Goal: Task Accomplishment & Management: Manage account settings

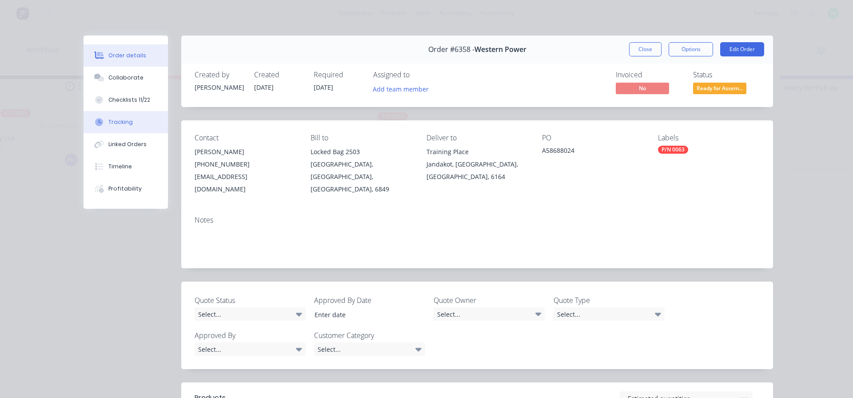
scroll to position [257, 0]
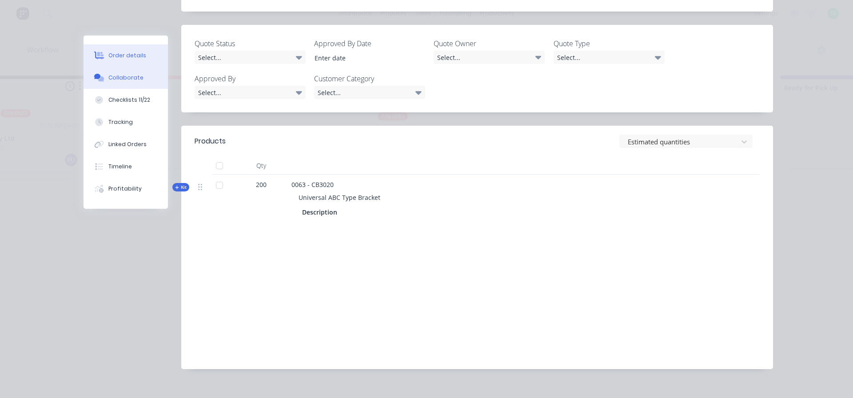
click at [122, 76] on div "Collaborate" at bounding box center [125, 78] width 35 height 8
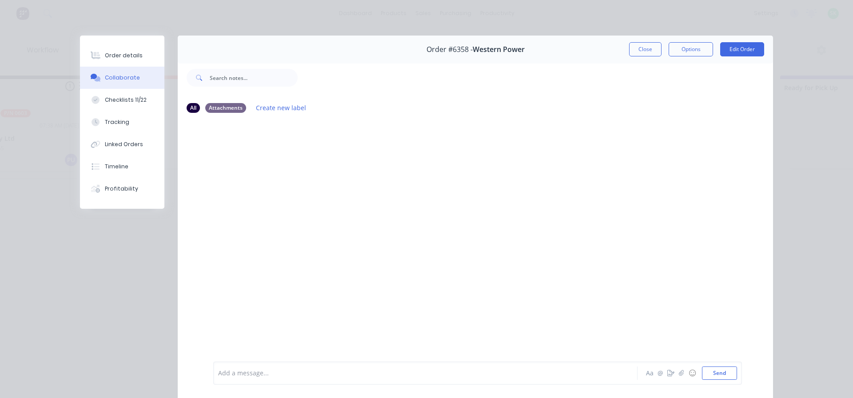
click at [269, 373] on div at bounding box center [413, 373] width 389 height 9
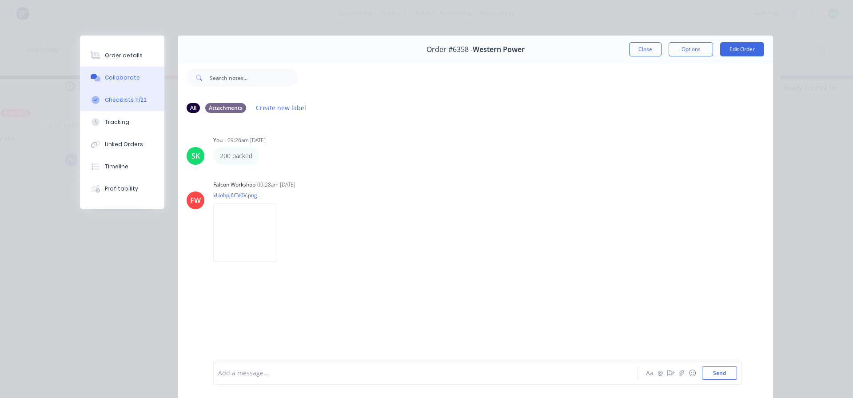
click at [138, 105] on button "Checklists 11/22" at bounding box center [122, 100] width 84 height 22
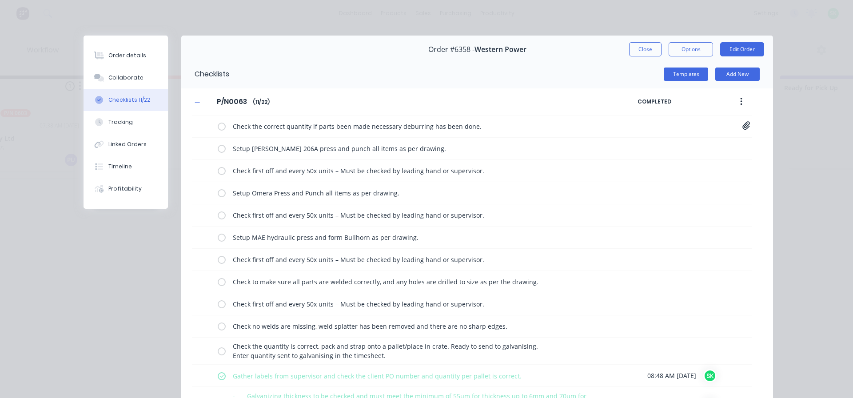
type textarea "x"
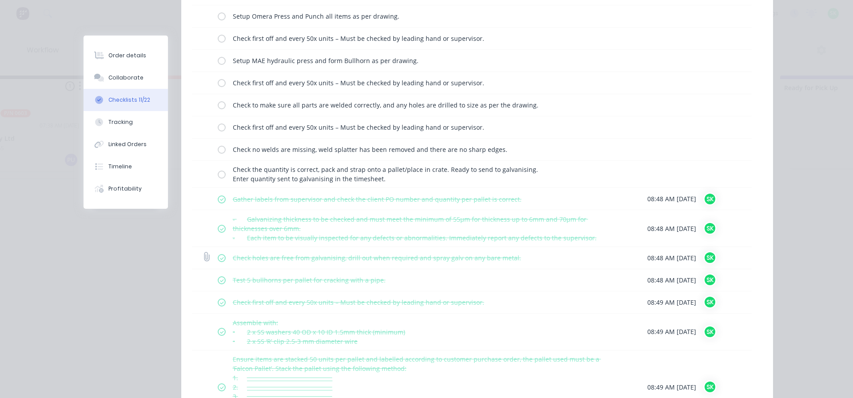
scroll to position [176, 0]
click at [133, 122] on button "Tracking" at bounding box center [126, 122] width 84 height 22
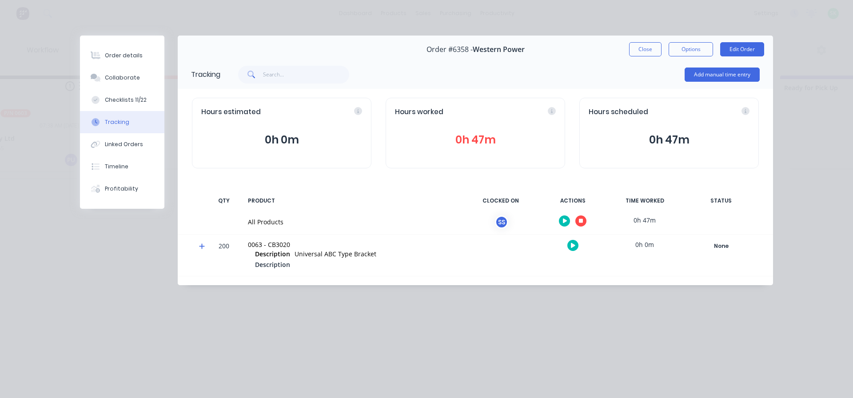
click at [580, 221] on icon "button" at bounding box center [581, 221] width 4 height 4
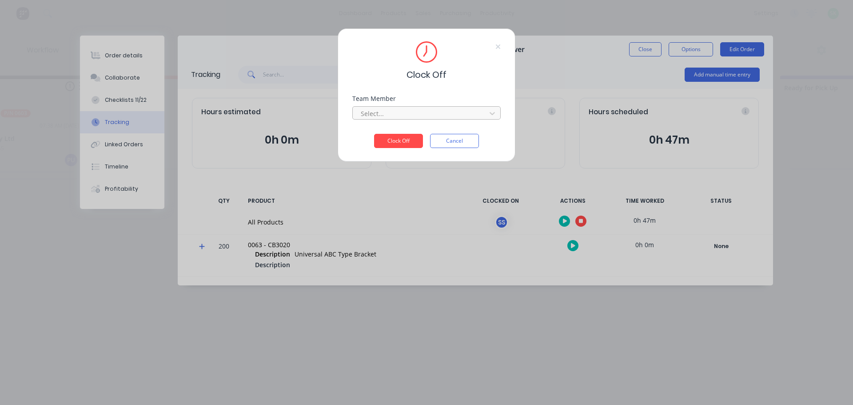
click at [435, 117] on div at bounding box center [421, 113] width 122 height 11
click at [404, 136] on div "Stuart Simm" at bounding box center [366, 133] width 148 height 16
click at [397, 139] on button "Clock Off" at bounding box center [398, 141] width 49 height 14
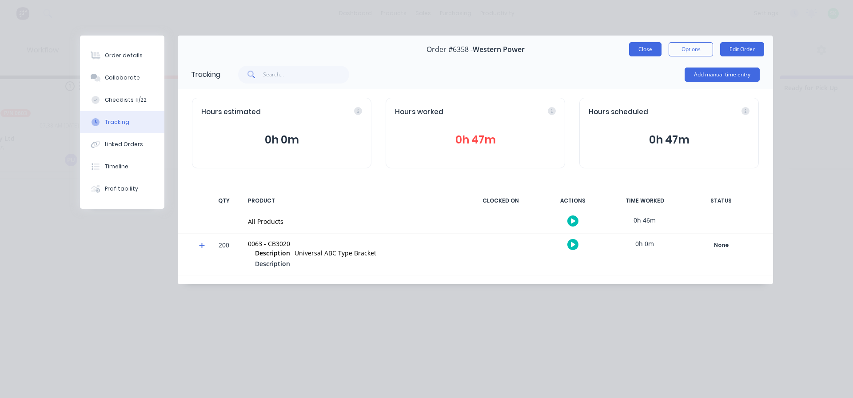
click at [638, 52] on button "Close" at bounding box center [645, 49] width 32 height 14
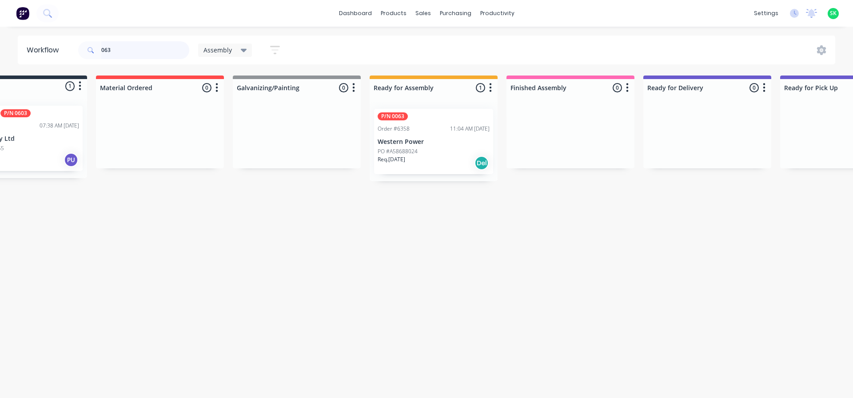
drag, startPoint x: 120, startPoint y: 48, endPoint x: 0, endPoint y: 20, distance: 122.8
click at [0, 20] on div "dashboard products sales purchasing productivity dashboard products Product Cat…" at bounding box center [366, 172] width 853 height 345
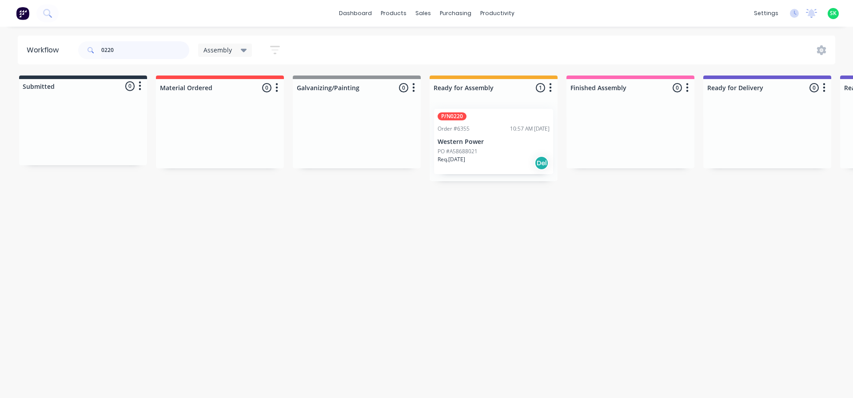
type input "0220"
click at [474, 134] on div "P/N0220 Order #6355 10:57 AM 30/09/25 Western Power PO #A58688021 Req. 24/12/25…" at bounding box center [493, 141] width 119 height 65
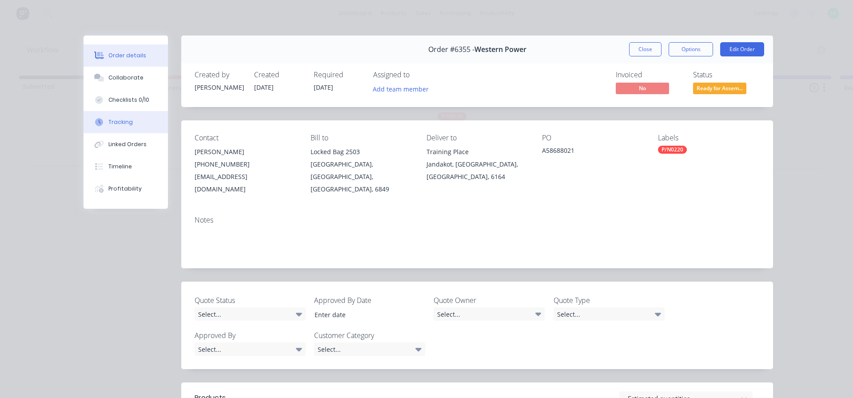
click at [125, 118] on div "Tracking" at bounding box center [120, 122] width 24 height 8
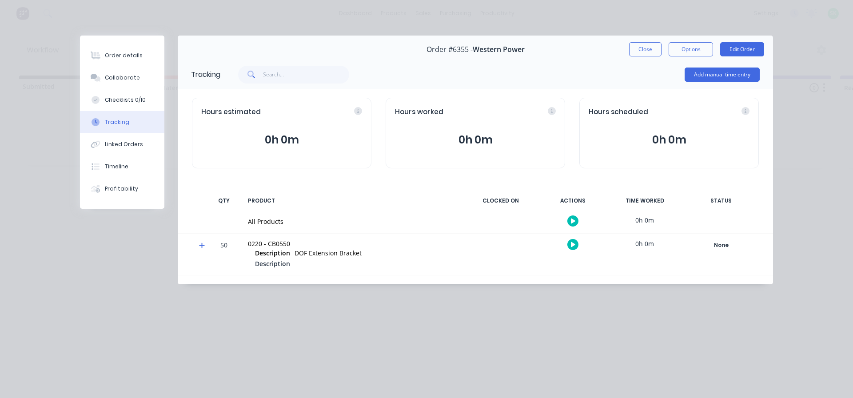
click at [571, 220] on icon "button" at bounding box center [573, 221] width 4 height 6
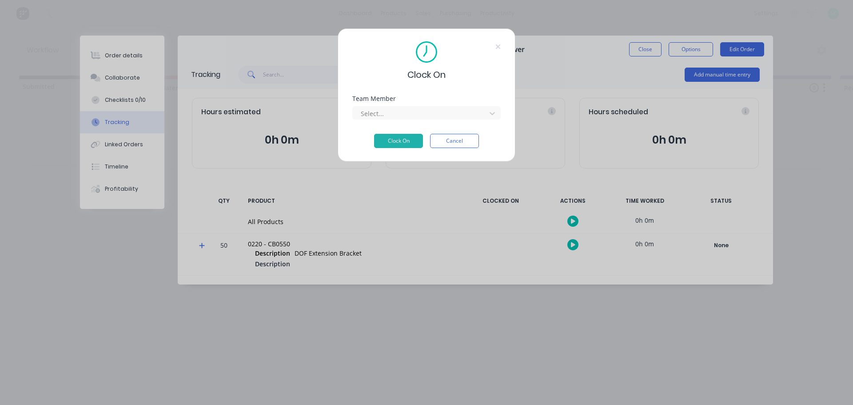
click at [452, 121] on div "Team Member Select..." at bounding box center [426, 115] width 148 height 38
click at [452, 116] on div at bounding box center [421, 113] width 122 height 11
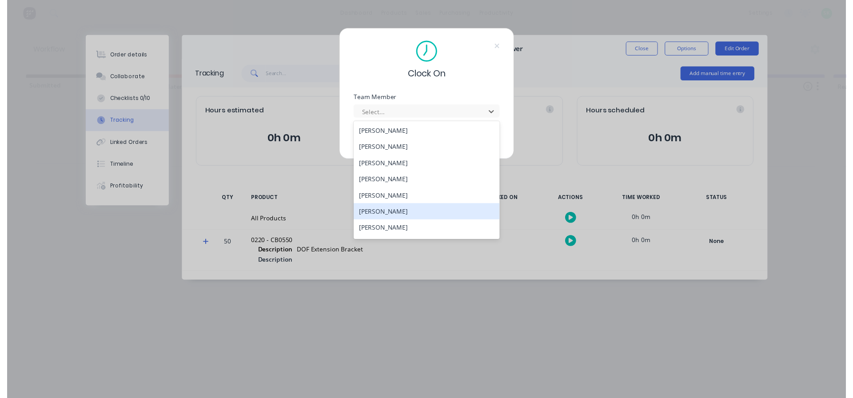
scroll to position [356, 0]
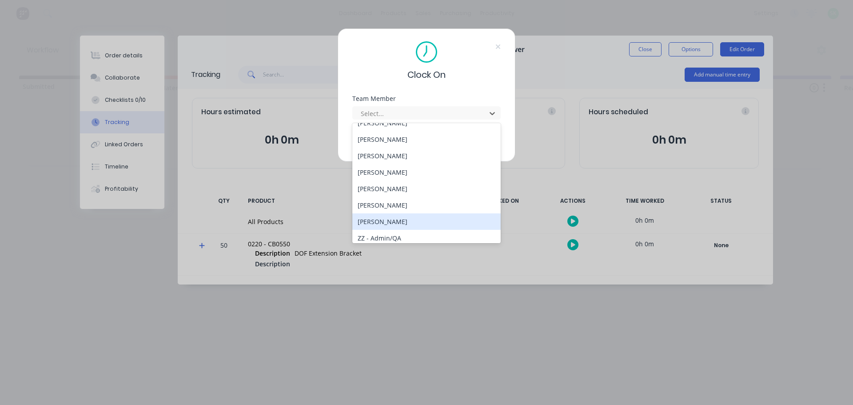
click at [424, 225] on div "Stuart Simm" at bounding box center [426, 221] width 148 height 16
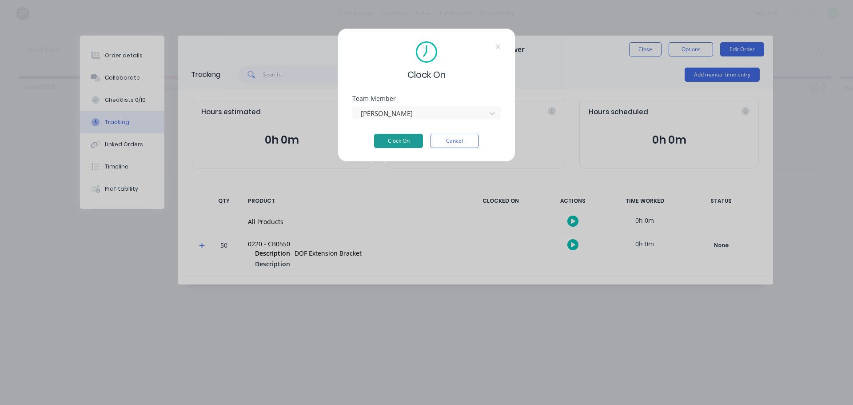
click at [413, 141] on button "Clock On" at bounding box center [398, 141] width 49 height 14
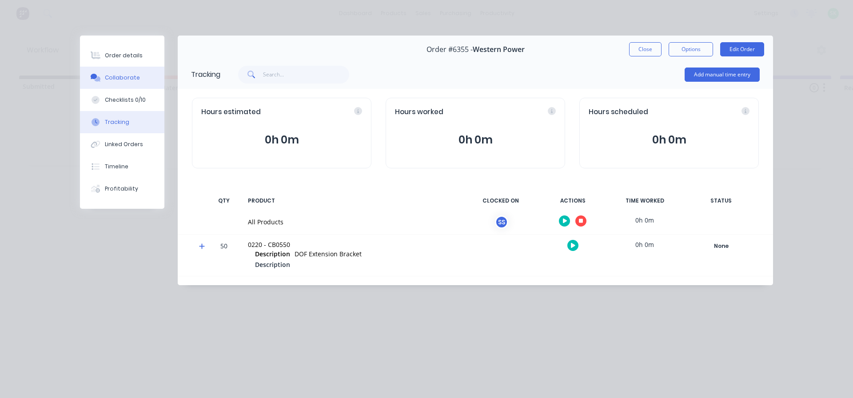
click at [124, 79] on div "Collaborate" at bounding box center [122, 78] width 35 height 8
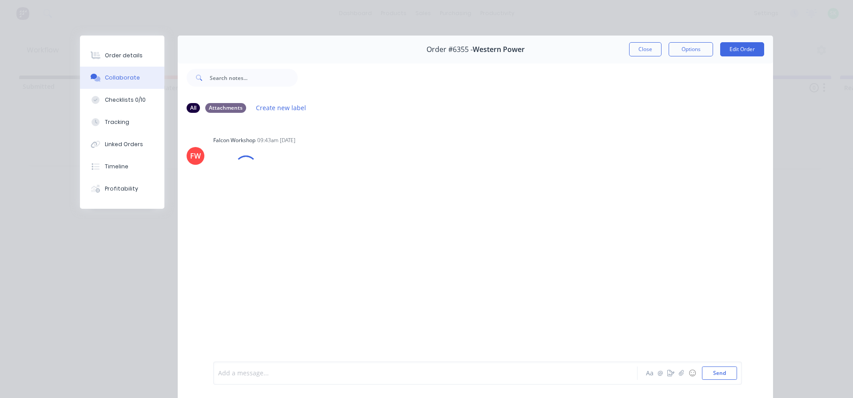
click at [244, 375] on div at bounding box center [413, 373] width 389 height 9
click at [251, 376] on div at bounding box center [413, 373] width 389 height 9
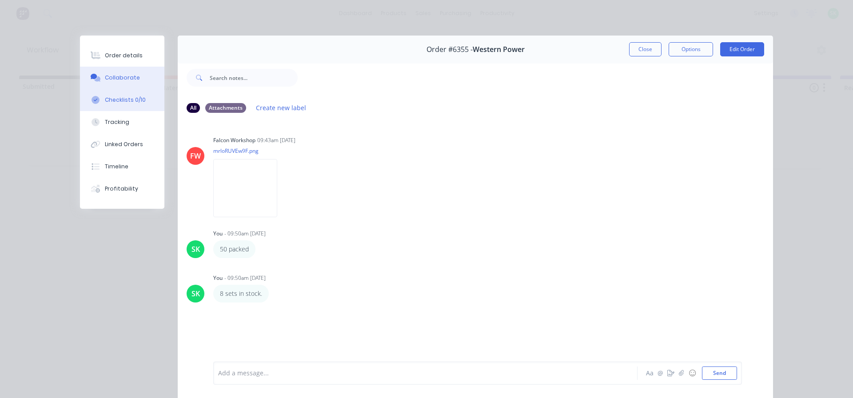
click at [108, 101] on div "Checklists 0/10" at bounding box center [125, 100] width 41 height 8
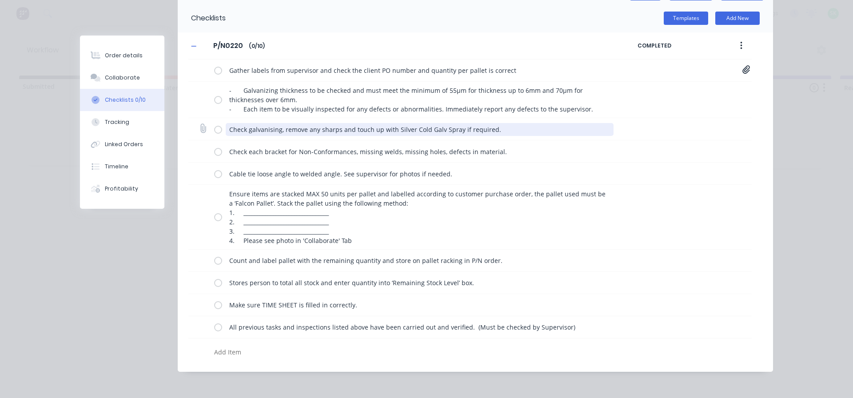
scroll to position [58, 0]
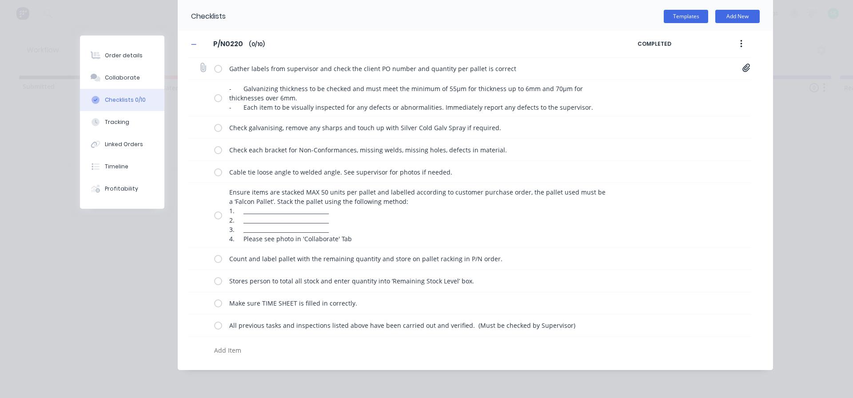
click at [216, 68] on label at bounding box center [218, 68] width 8 height 9
click at [0, 0] on input "checkbox" at bounding box center [0, 0] width 0 height 0
click at [217, 102] on label at bounding box center [218, 97] width 8 height 9
click at [0, 0] on input "checkbox" at bounding box center [0, 0] width 0 height 0
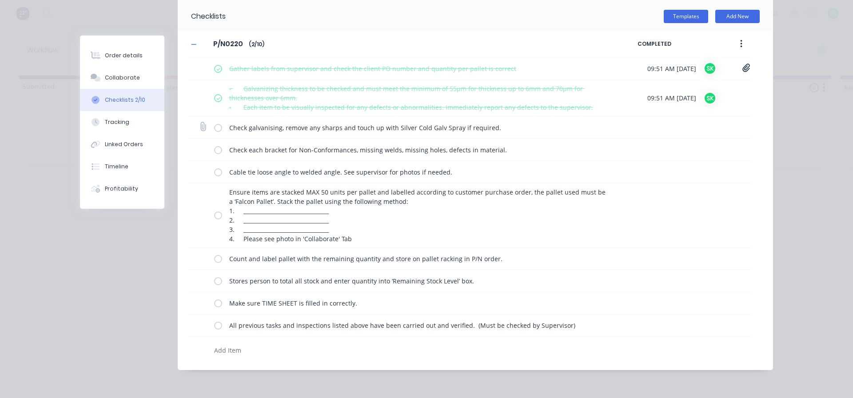
click at [218, 126] on label at bounding box center [218, 127] width 8 height 9
click at [0, 0] on input "checkbox" at bounding box center [0, 0] width 0 height 0
click at [214, 150] on label at bounding box center [218, 149] width 8 height 9
click at [0, 0] on input "checkbox" at bounding box center [0, 0] width 0 height 0
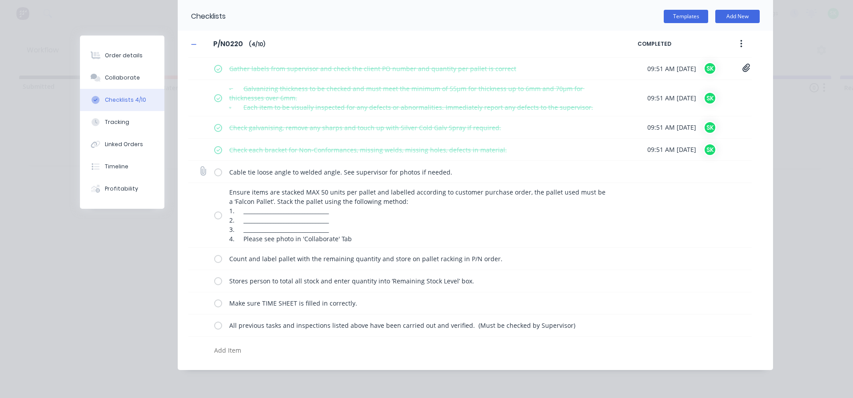
click at [214, 171] on label at bounding box center [218, 171] width 8 height 9
click at [0, 0] on input "checkbox" at bounding box center [0, 0] width 0 height 0
click at [214, 213] on label at bounding box center [218, 215] width 8 height 9
click at [0, 0] on input "checkbox" at bounding box center [0, 0] width 0 height 0
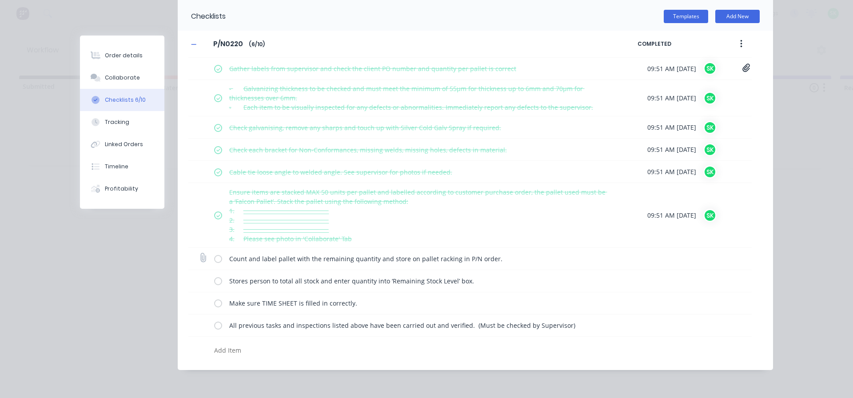
click at [214, 260] on label at bounding box center [218, 258] width 8 height 9
click at [0, 0] on input "checkbox" at bounding box center [0, 0] width 0 height 0
click at [215, 280] on label at bounding box center [218, 280] width 8 height 9
click at [0, 0] on input "checkbox" at bounding box center [0, 0] width 0 height 0
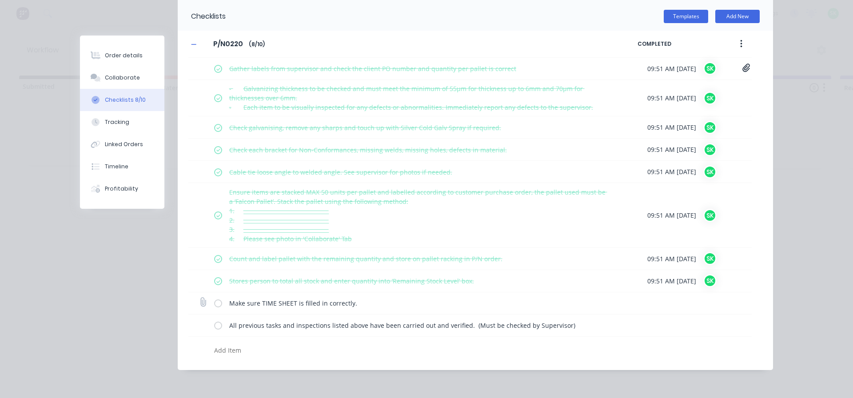
click at [214, 308] on label at bounding box center [218, 303] width 8 height 9
click at [0, 0] on input "checkbox" at bounding box center [0, 0] width 0 height 0
click at [216, 325] on label at bounding box center [218, 325] width 8 height 9
click at [0, 0] on input "checkbox" at bounding box center [0, 0] width 0 height 0
type textarea "x"
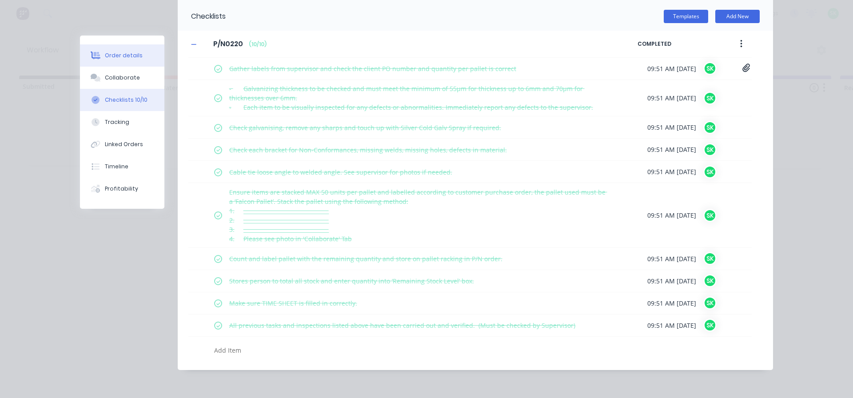
click at [117, 55] on div "Order details" at bounding box center [124, 56] width 38 height 8
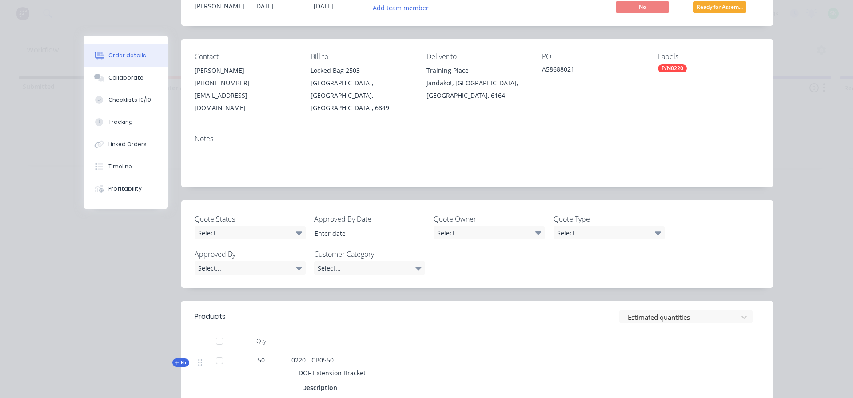
scroll to position [102, 0]
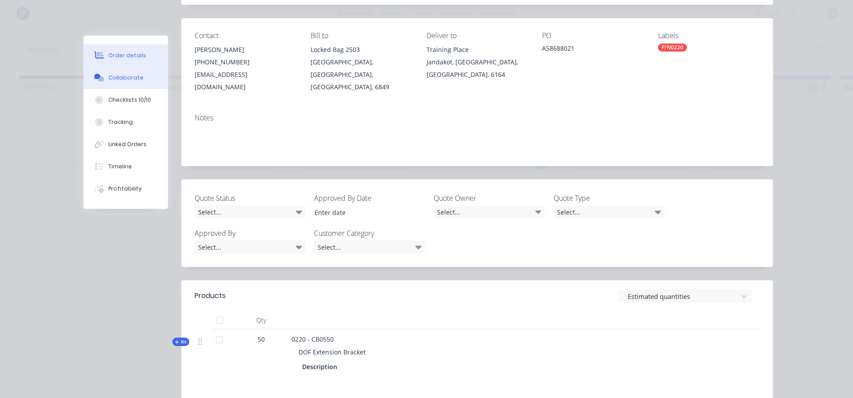
click at [124, 82] on button "Collaborate" at bounding box center [126, 78] width 84 height 22
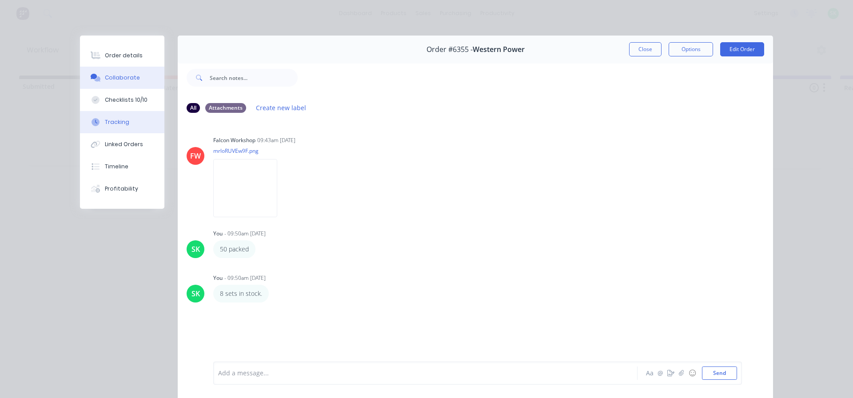
click at [108, 123] on div "Tracking" at bounding box center [117, 122] width 24 height 8
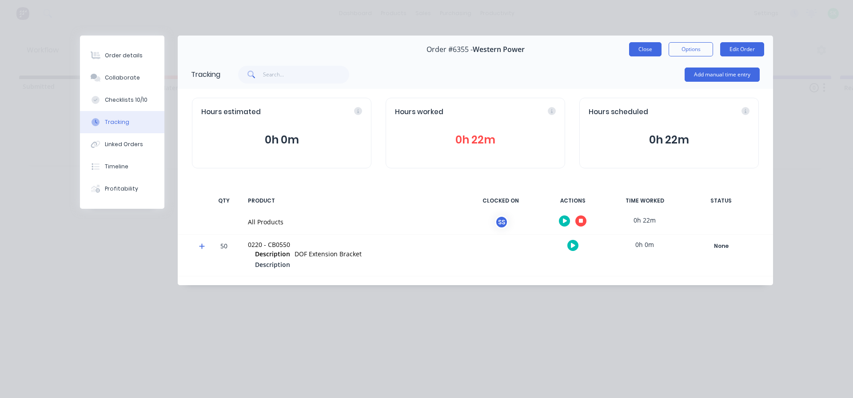
click at [636, 47] on button "Close" at bounding box center [645, 49] width 32 height 14
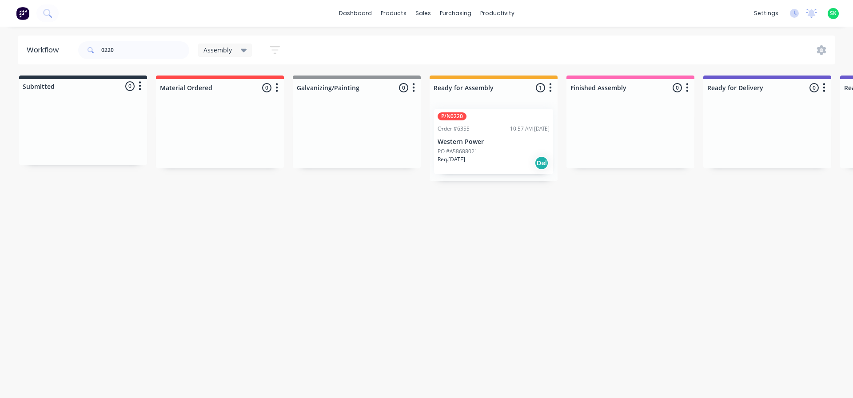
click at [484, 136] on div "P/N0220 Order #6355 10:57 AM 30/09/25 Western Power PO #A58688021 Req. 24/12/25…" at bounding box center [493, 141] width 119 height 65
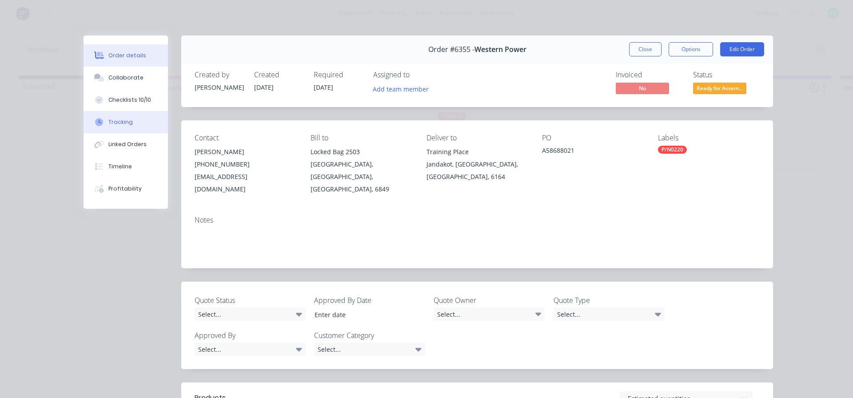
click at [122, 128] on button "Tracking" at bounding box center [126, 122] width 84 height 22
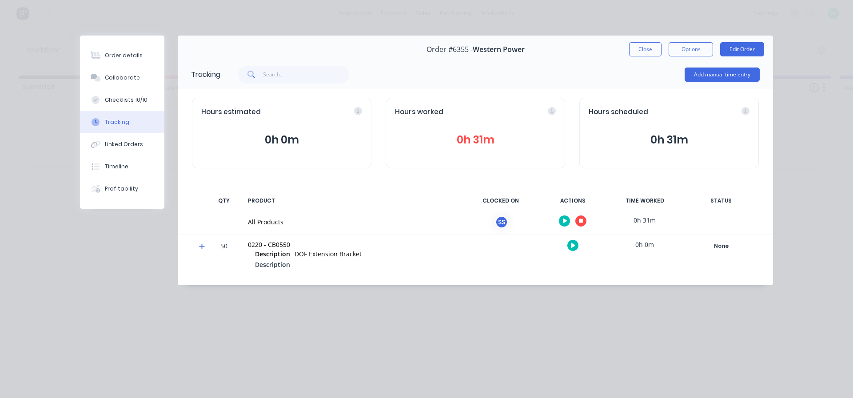
click at [581, 224] on icon "button" at bounding box center [581, 221] width 4 height 6
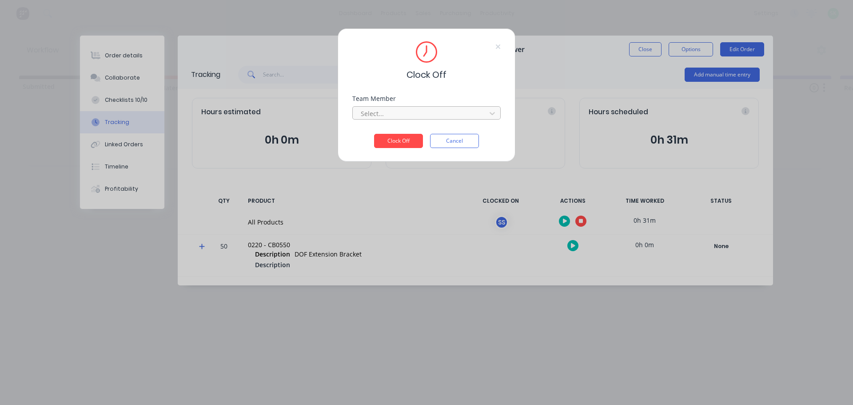
click at [460, 109] on div at bounding box center [421, 113] width 122 height 11
click at [408, 130] on div "Stuart Simm" at bounding box center [426, 133] width 148 height 16
click at [400, 138] on button "Clock Off" at bounding box center [398, 141] width 49 height 14
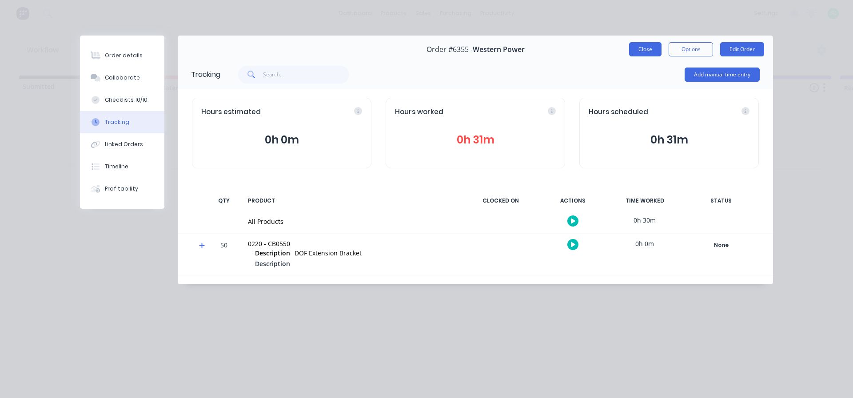
click at [635, 50] on button "Close" at bounding box center [645, 49] width 32 height 14
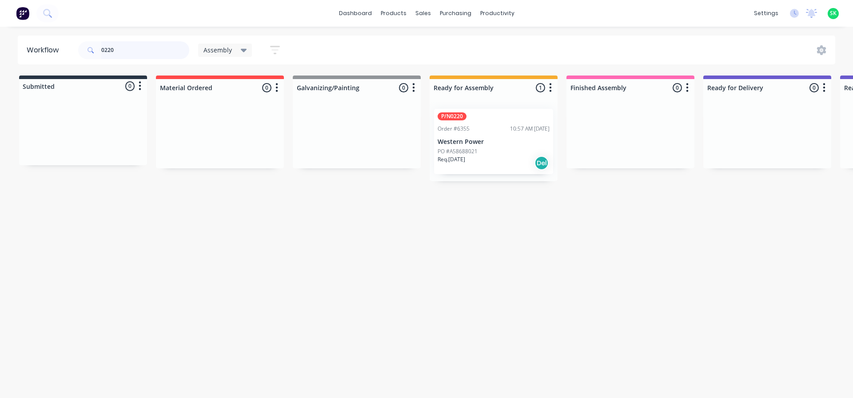
drag, startPoint x: 114, startPoint y: 49, endPoint x: 92, endPoint y: 49, distance: 21.8
click at [92, 49] on div "0220" at bounding box center [133, 50] width 111 height 18
type input "0295"
click at [477, 136] on div "P/N 0295 Order #6342 10:21 AM 30/09/25 Western Power PO #A58688008 Req. 24/12/2…" at bounding box center [493, 141] width 119 height 65
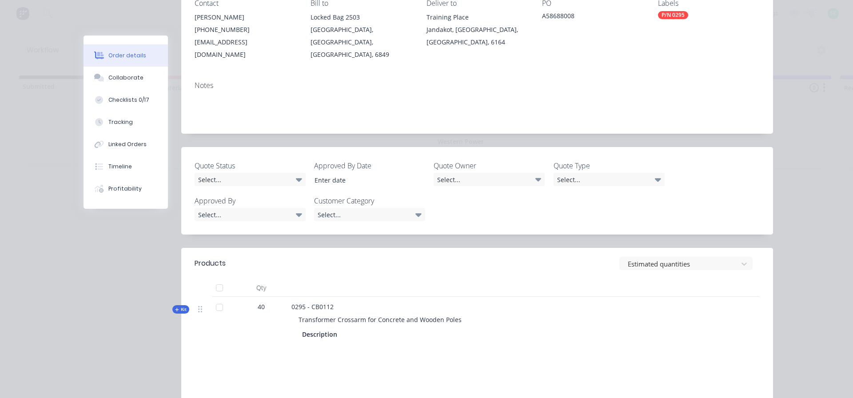
scroll to position [178, 0]
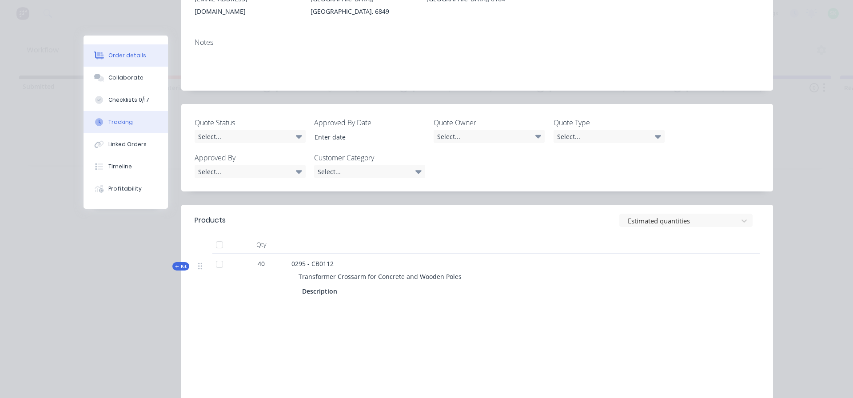
click at [112, 120] on div "Tracking" at bounding box center [120, 122] width 24 height 8
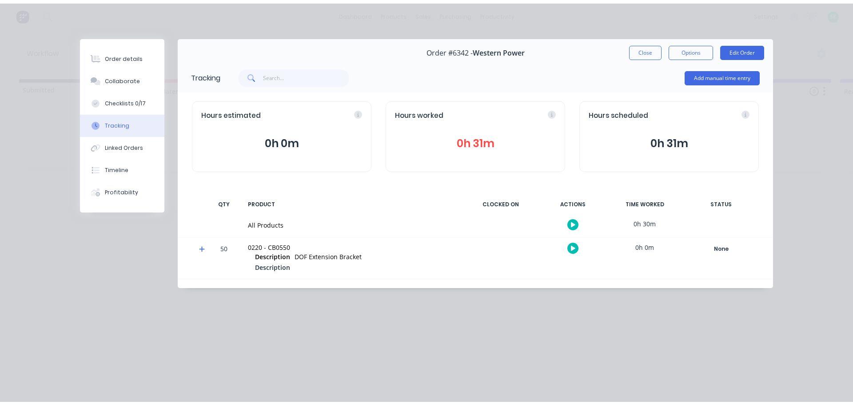
scroll to position [0, 0]
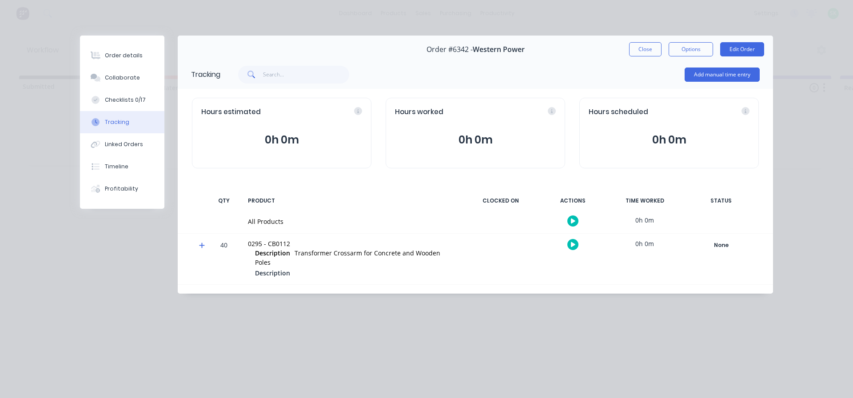
click at [573, 218] on icon "button" at bounding box center [573, 221] width 4 height 6
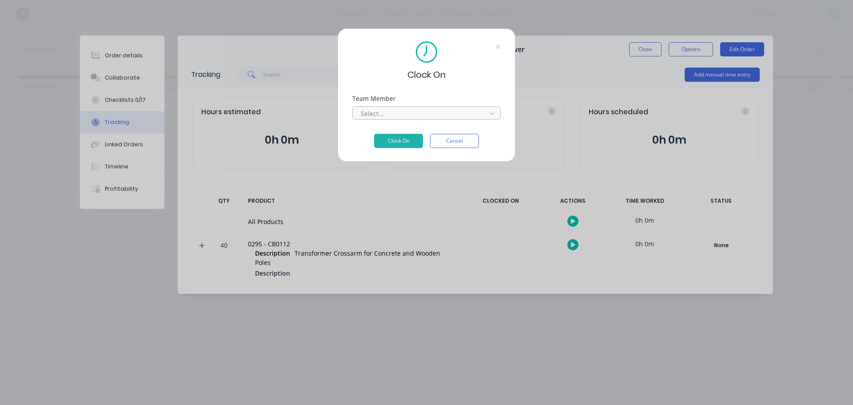
click at [464, 112] on div at bounding box center [421, 113] width 122 height 11
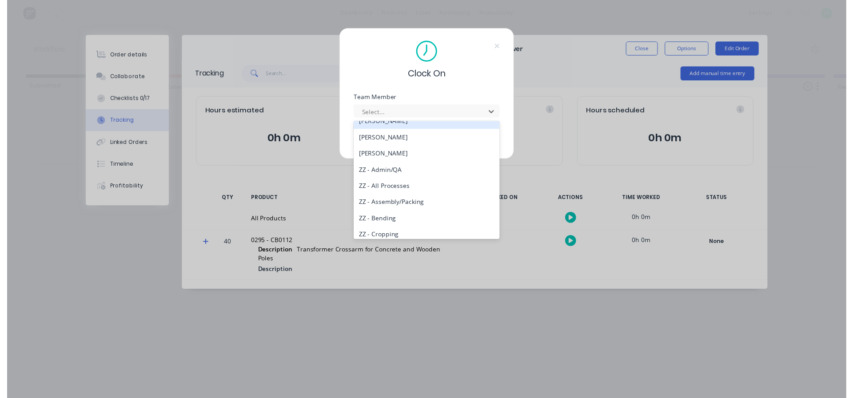
scroll to position [401, 0]
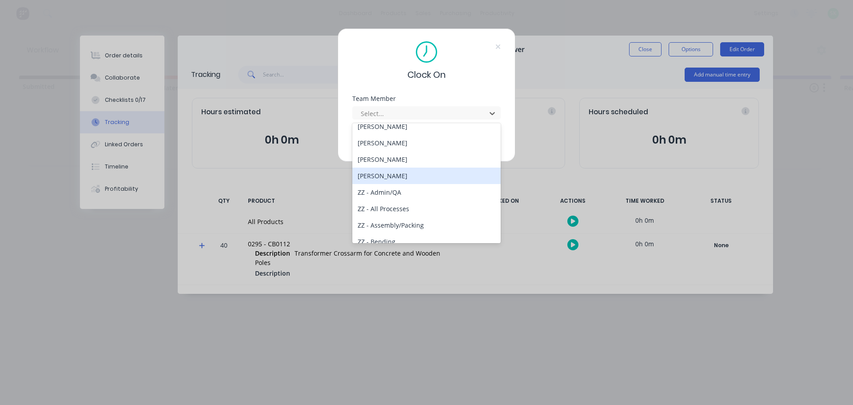
click at [397, 177] on div "Stuart Simm" at bounding box center [426, 176] width 148 height 16
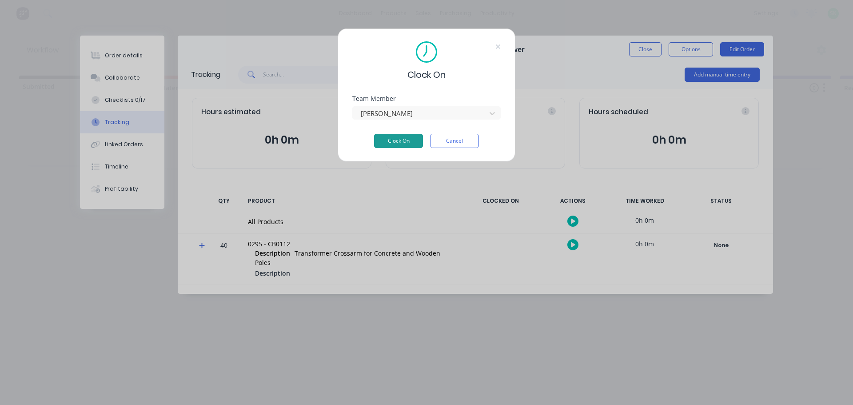
click at [399, 136] on button "Clock On" at bounding box center [398, 141] width 49 height 14
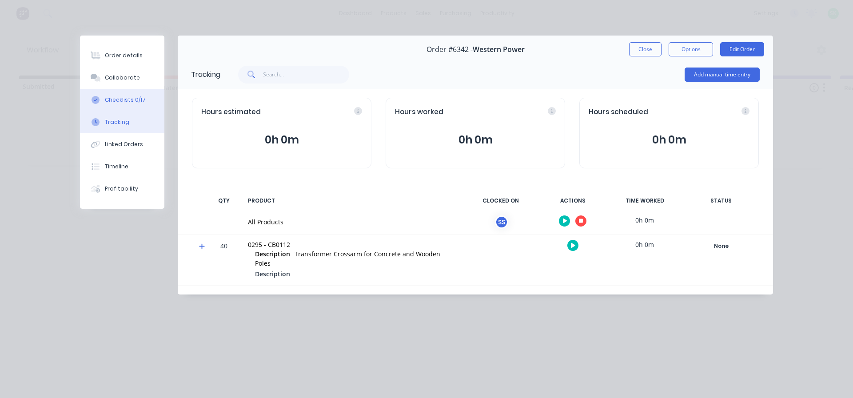
click at [129, 101] on div "Checklists 0/17" at bounding box center [125, 100] width 41 height 8
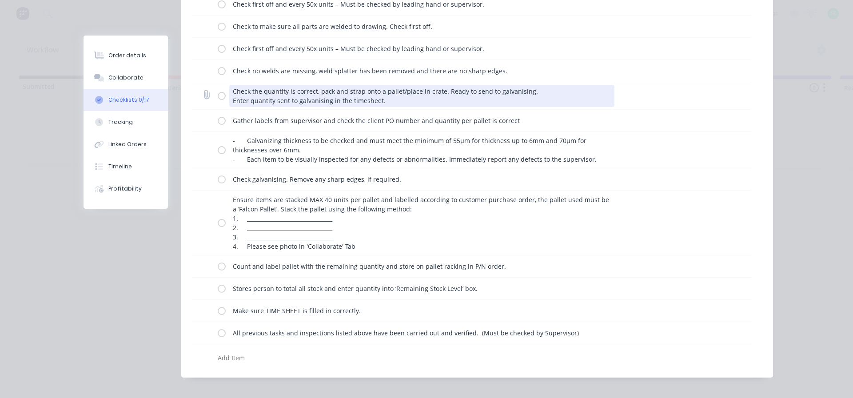
scroll to position [238, 0]
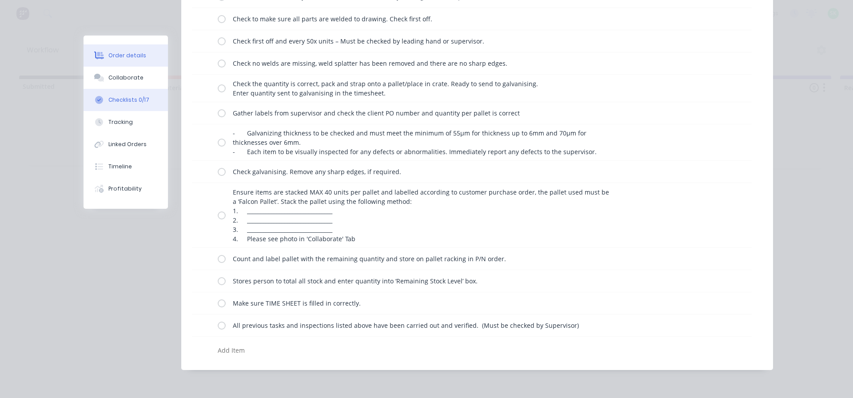
click at [120, 51] on button "Order details" at bounding box center [126, 55] width 84 height 22
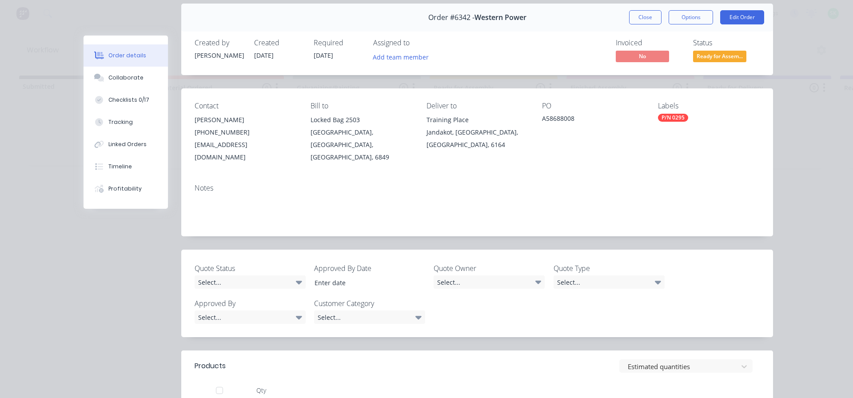
scroll to position [0, 0]
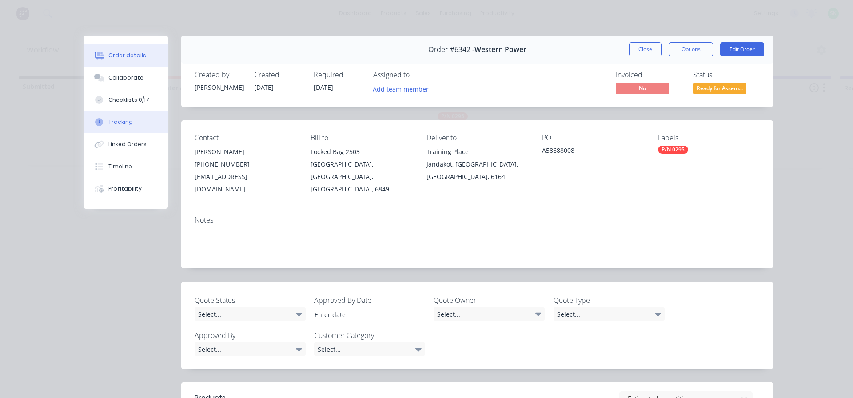
click at [136, 124] on button "Tracking" at bounding box center [126, 122] width 84 height 22
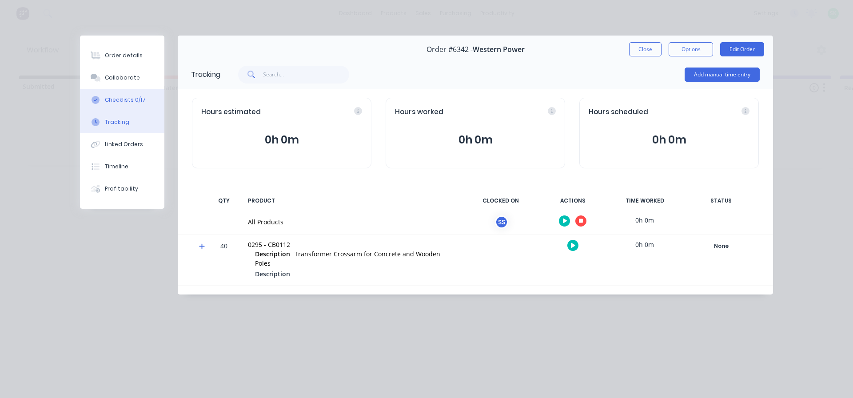
click at [121, 100] on div "Checklists 0/17" at bounding box center [125, 100] width 41 height 8
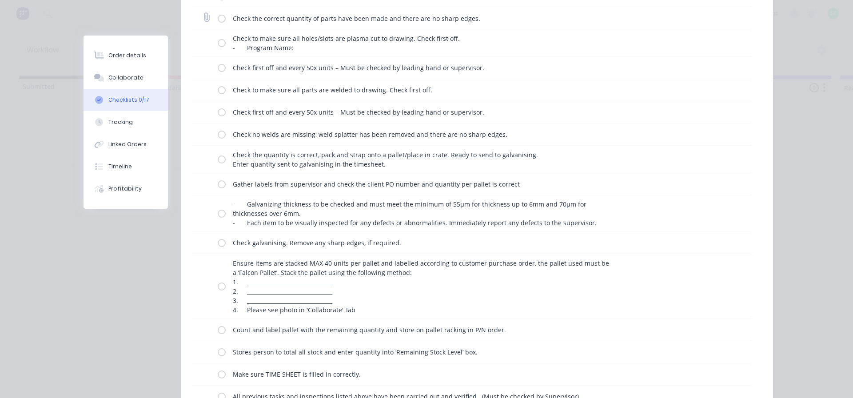
scroll to position [222, 0]
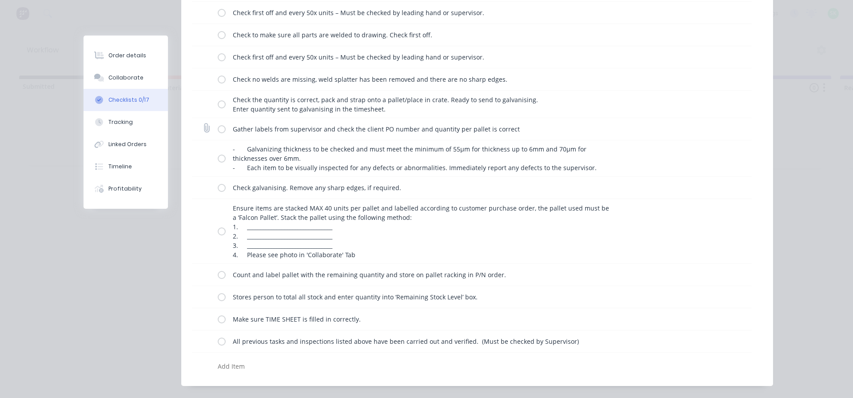
click at [218, 129] on label at bounding box center [222, 128] width 8 height 9
click at [0, 0] on input "checkbox" at bounding box center [0, 0] width 0 height 0
click at [218, 158] on label at bounding box center [222, 158] width 8 height 9
click at [0, 0] on input "checkbox" at bounding box center [0, 0] width 0 height 0
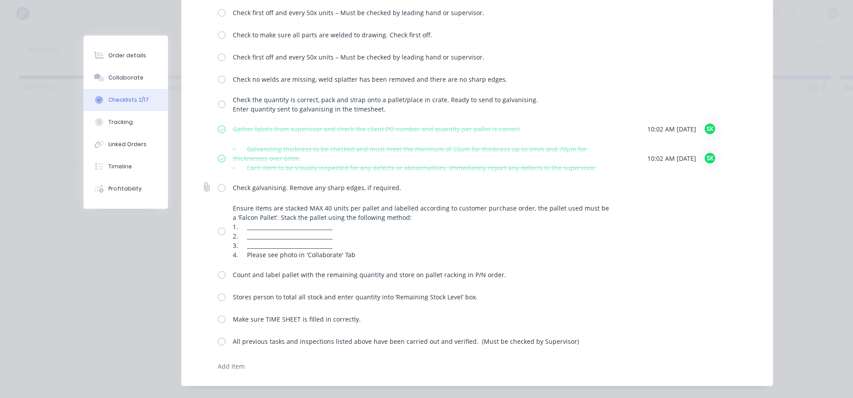
click at [220, 188] on label at bounding box center [222, 187] width 8 height 9
click at [0, 0] on input "checkbox" at bounding box center [0, 0] width 0 height 0
click at [219, 229] on label at bounding box center [222, 231] width 8 height 9
click at [0, 0] on input "checkbox" at bounding box center [0, 0] width 0 height 0
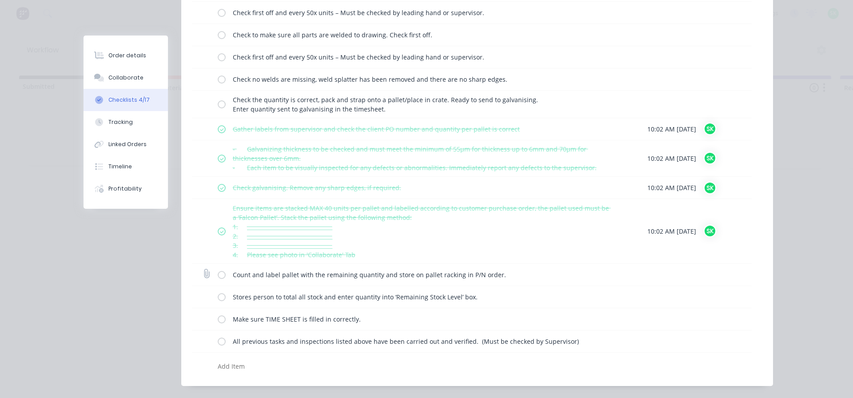
click at [219, 272] on label at bounding box center [222, 274] width 8 height 9
click at [0, 0] on input "checkbox" at bounding box center [0, 0] width 0 height 0
click at [219, 297] on label at bounding box center [222, 296] width 8 height 9
click at [0, 0] on input "checkbox" at bounding box center [0, 0] width 0 height 0
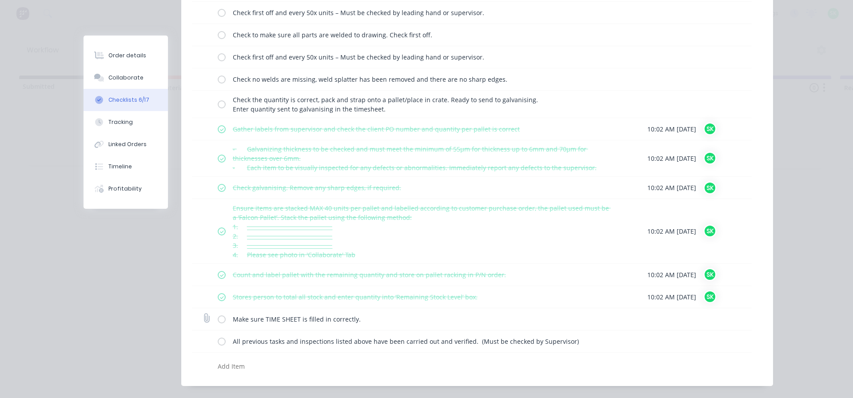
click at [220, 316] on label at bounding box center [222, 319] width 8 height 9
click at [0, 0] on input "checkbox" at bounding box center [0, 0] width 0 height 0
click at [221, 341] on label at bounding box center [222, 341] width 8 height 9
click at [0, 0] on input "checkbox" at bounding box center [0, 0] width 0 height 0
type textarea "x"
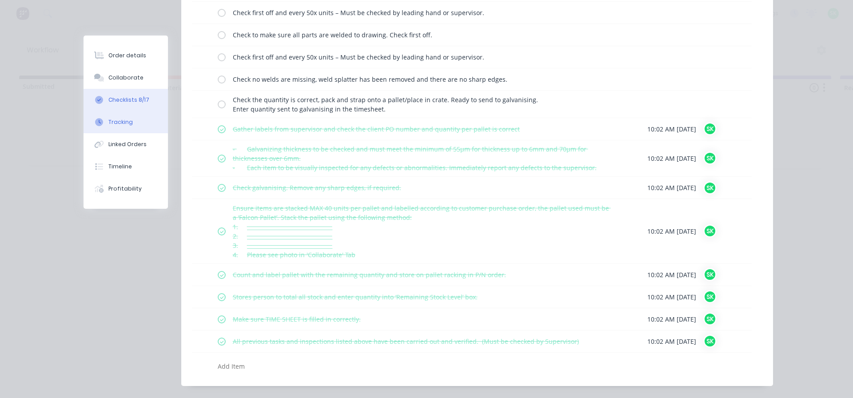
click at [135, 122] on button "Tracking" at bounding box center [126, 122] width 84 height 22
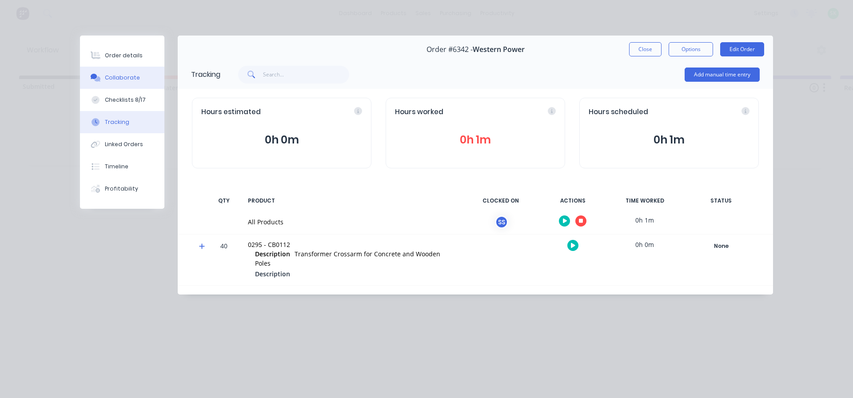
click at [128, 72] on button "Collaborate" at bounding box center [122, 78] width 84 height 22
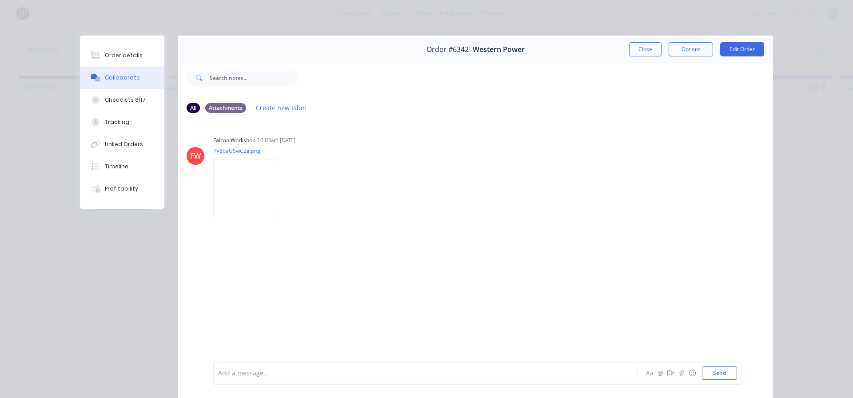
click at [267, 374] on div at bounding box center [413, 373] width 389 height 9
click at [131, 52] on div "Order details" at bounding box center [124, 56] width 38 height 8
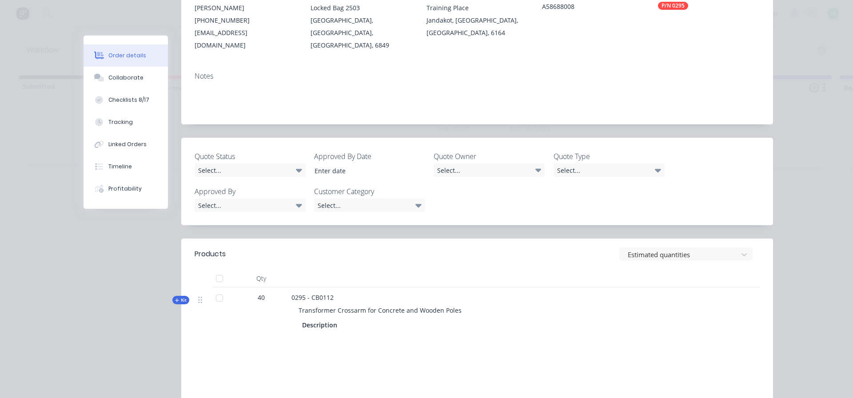
scroll to position [178, 0]
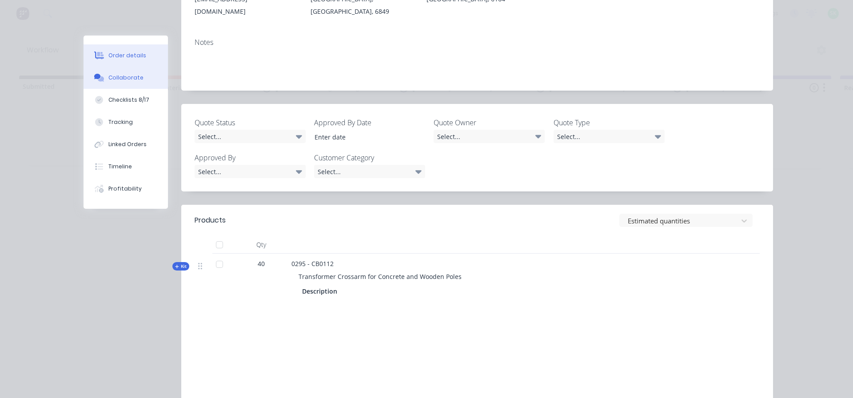
click at [119, 81] on div "Collaborate" at bounding box center [125, 78] width 35 height 8
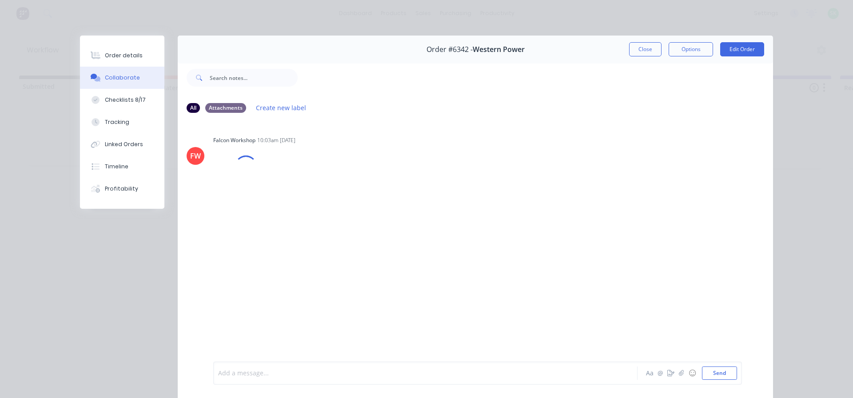
click at [260, 374] on div at bounding box center [413, 373] width 389 height 9
click at [245, 376] on div at bounding box center [413, 373] width 389 height 9
click at [250, 293] on div "Labels Edit Delete" at bounding box center [251, 294] width 5 height 13
click at [250, 293] on icon "button" at bounding box center [251, 294] width 2 height 8
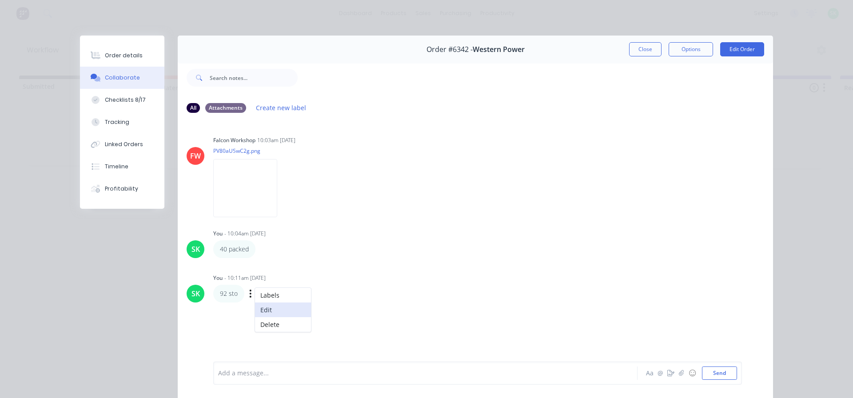
click at [266, 313] on button "Edit" at bounding box center [283, 310] width 56 height 15
click at [122, 102] on div "Checklists 8/17" at bounding box center [125, 100] width 41 height 8
type textarea "x"
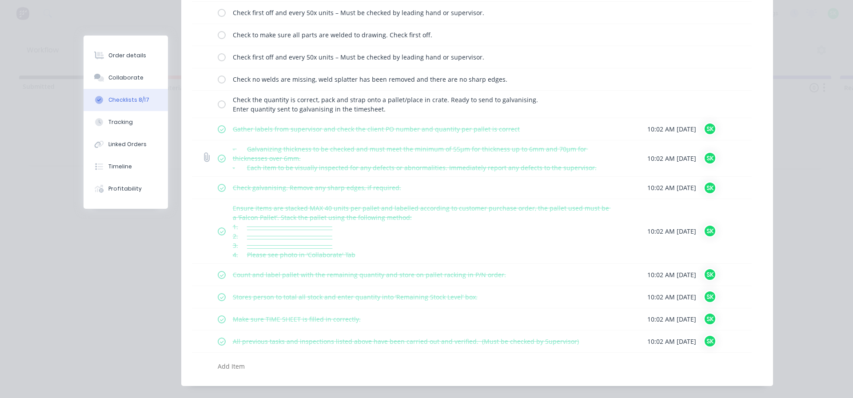
scroll to position [238, 0]
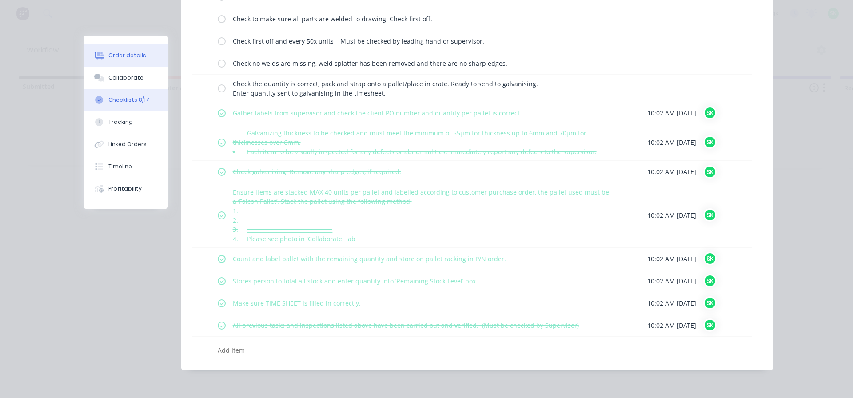
click at [123, 55] on div "Order details" at bounding box center [127, 56] width 38 height 8
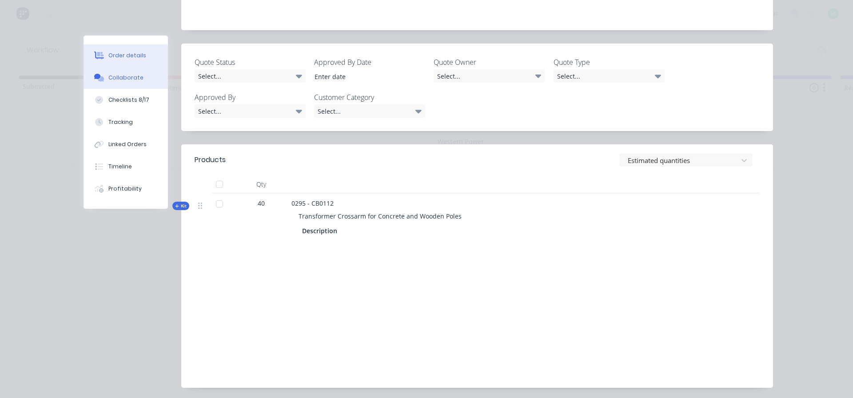
click at [113, 76] on div "Collaborate" at bounding box center [125, 78] width 35 height 8
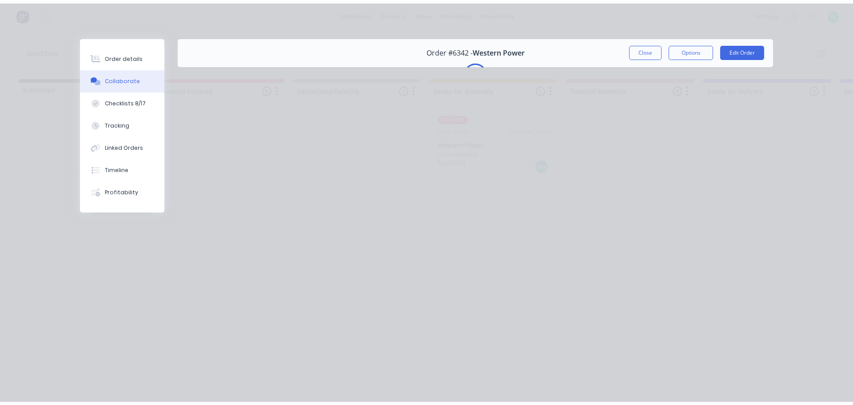
scroll to position [0, 0]
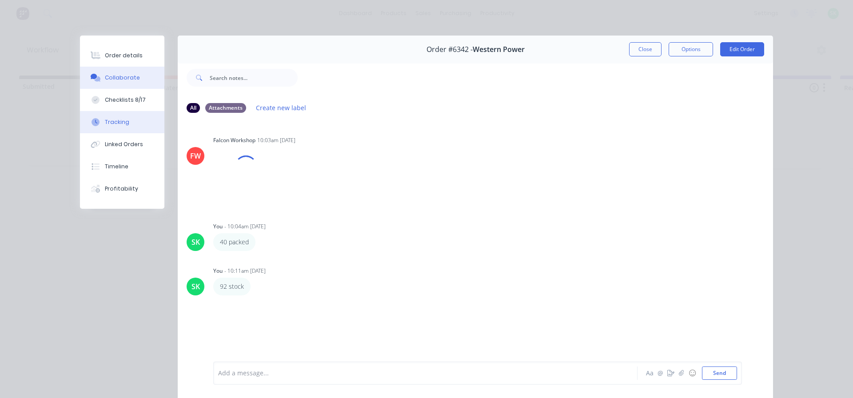
click at [115, 124] on div "Tracking" at bounding box center [117, 122] width 24 height 8
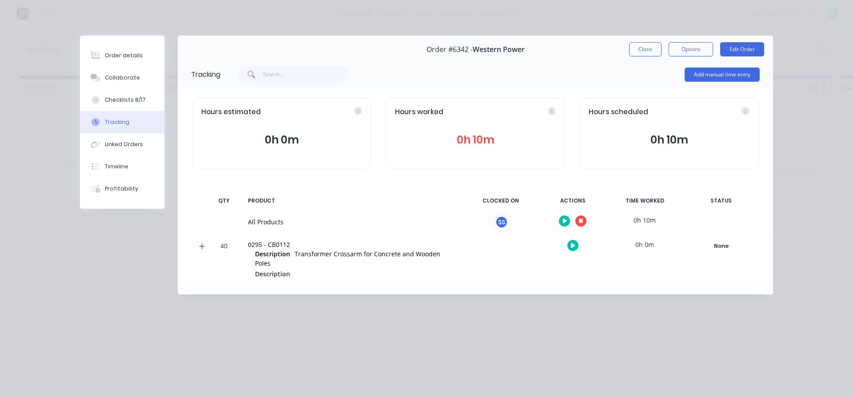
click at [584, 223] on button "button" at bounding box center [581, 221] width 11 height 11
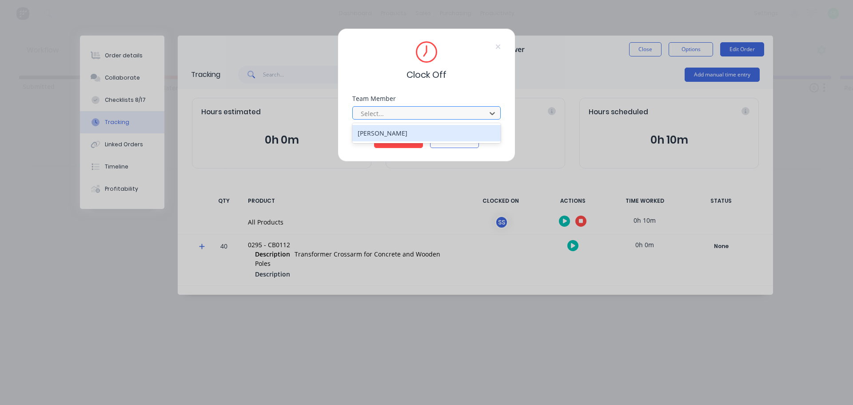
click at [455, 111] on div at bounding box center [421, 113] width 122 height 11
click at [412, 136] on div "Stuart Simm" at bounding box center [426, 133] width 148 height 16
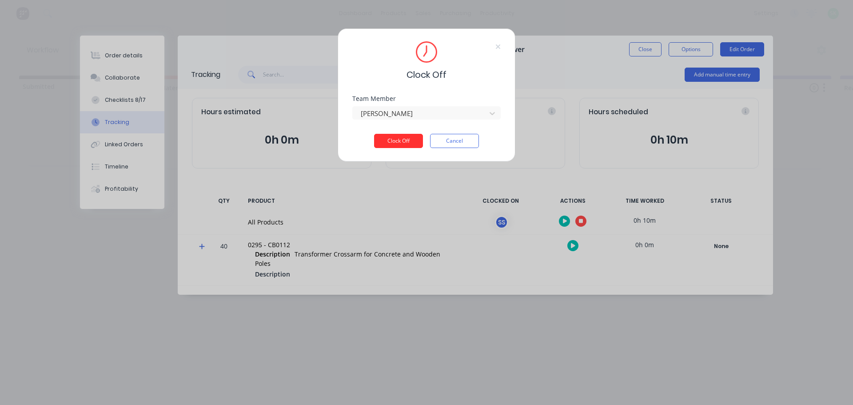
click at [402, 139] on button "Clock Off" at bounding box center [398, 141] width 49 height 14
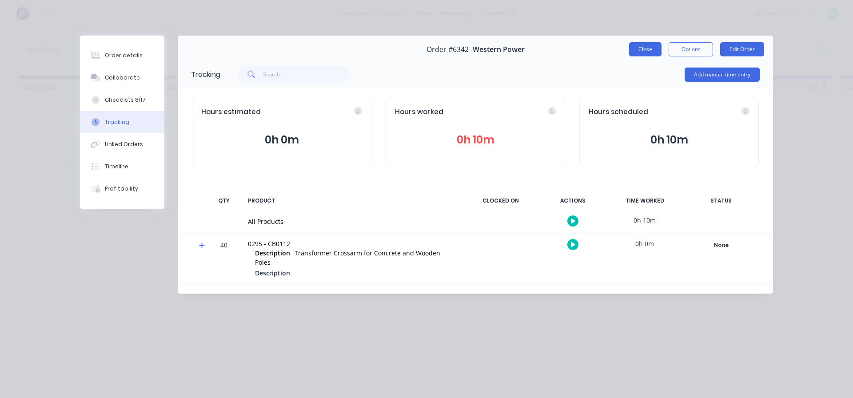
click at [640, 54] on button "Close" at bounding box center [645, 49] width 32 height 14
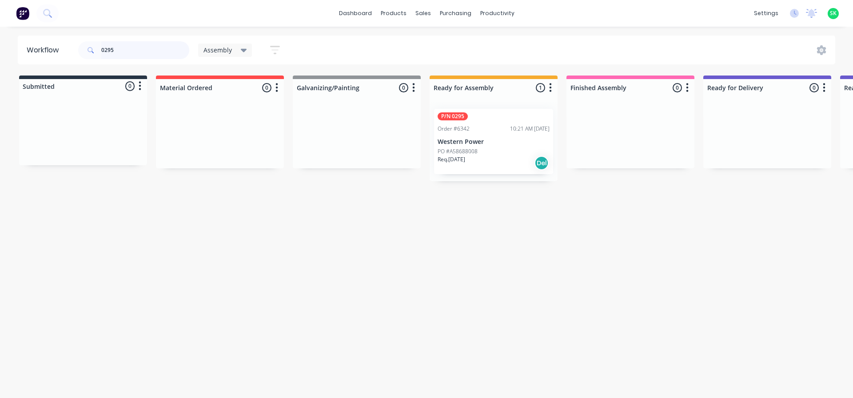
drag, startPoint x: 118, startPoint y: 51, endPoint x: 18, endPoint y: 40, distance: 100.6
click at [19, 40] on header "Workflow 0295 Assembly Save new view None edit Assembly (Default) edit Fabricat…" at bounding box center [427, 50] width 818 height 29
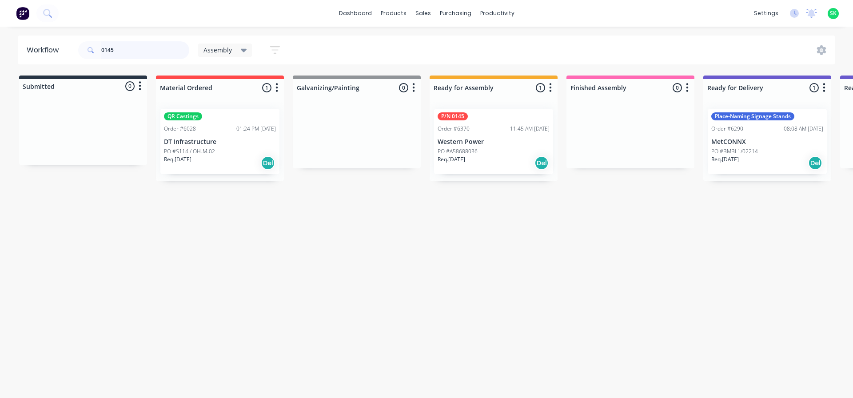
type input "0145"
click at [498, 145] on p "Western Power" at bounding box center [494, 142] width 112 height 8
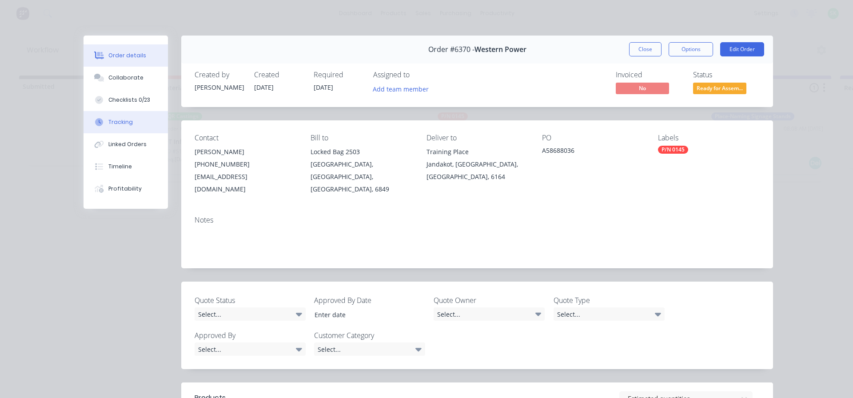
click at [127, 112] on button "Tracking" at bounding box center [126, 122] width 84 height 22
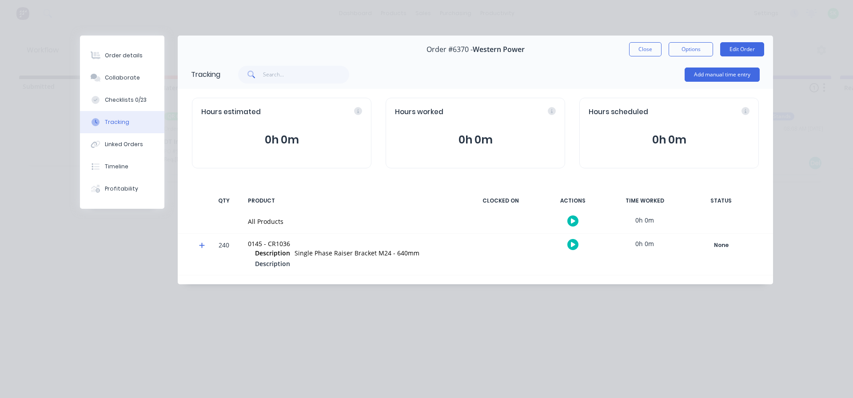
click at [572, 223] on icon "button" at bounding box center [573, 221] width 4 height 5
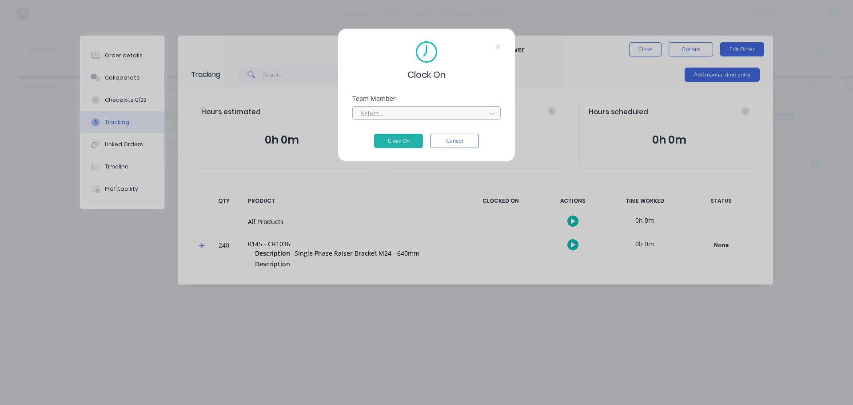
click at [467, 116] on div at bounding box center [421, 113] width 122 height 11
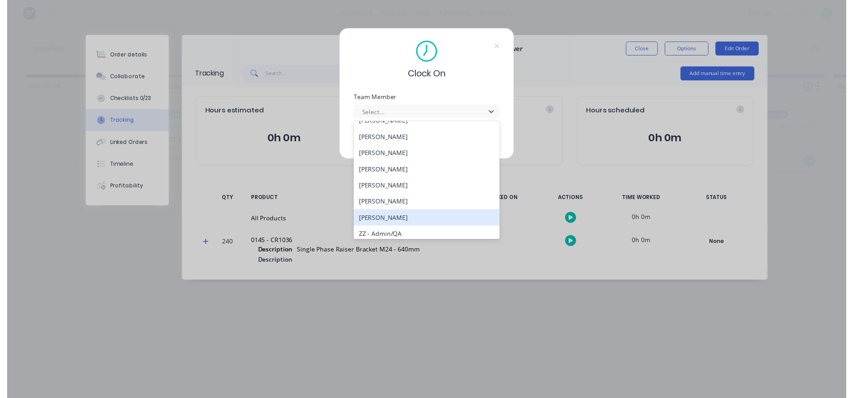
scroll to position [356, 0]
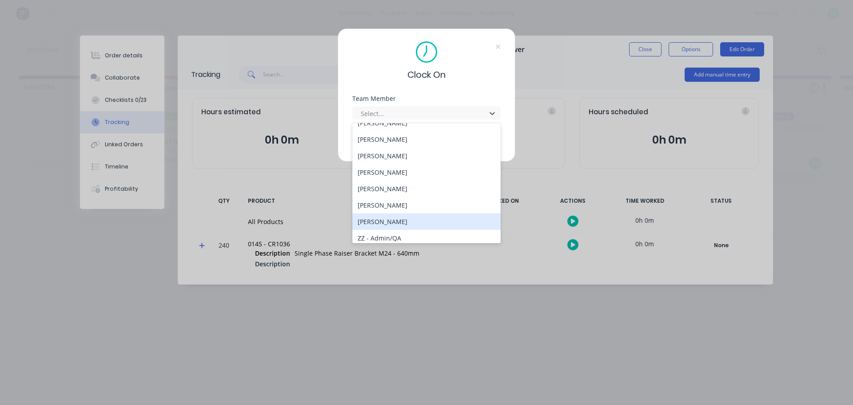
click at [381, 221] on div "Stuart Simm" at bounding box center [426, 221] width 148 height 16
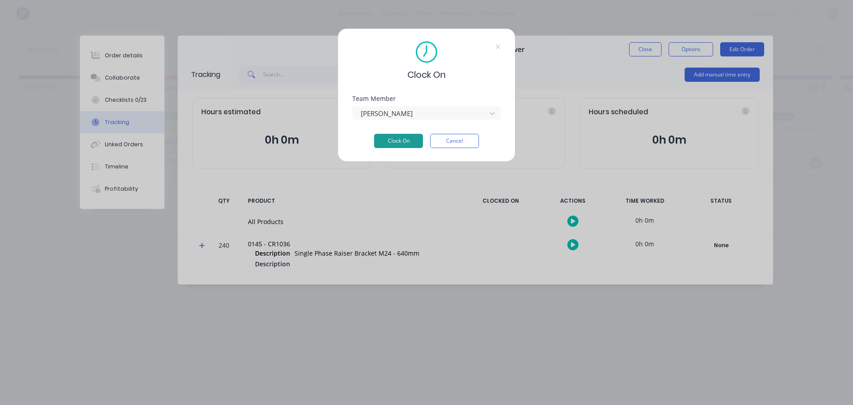
click at [397, 141] on button "Clock On" at bounding box center [398, 141] width 49 height 14
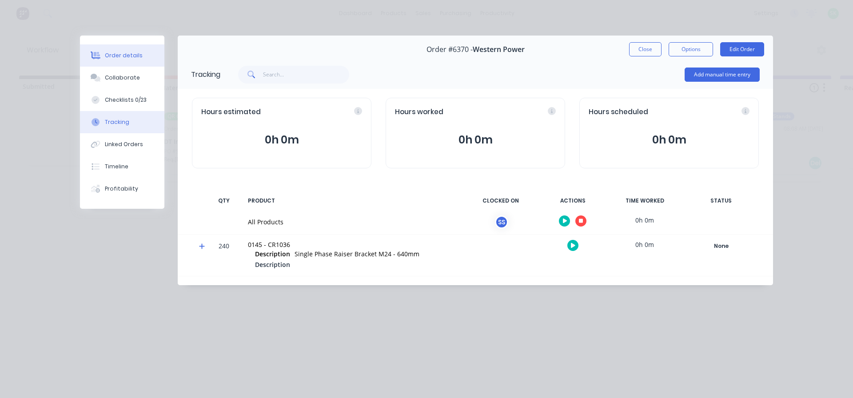
click at [124, 48] on button "Order details" at bounding box center [122, 55] width 84 height 22
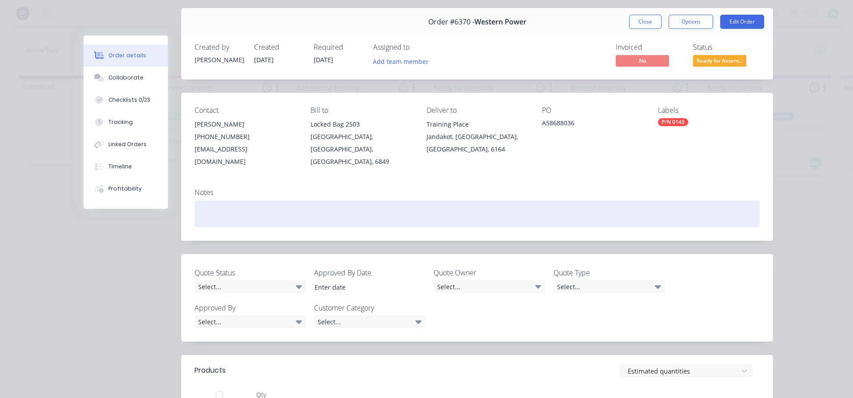
scroll to position [0, 0]
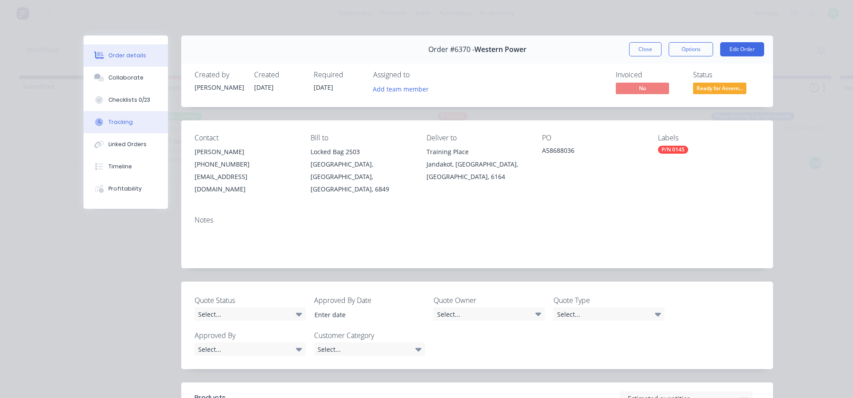
click at [134, 123] on button "Tracking" at bounding box center [126, 122] width 84 height 22
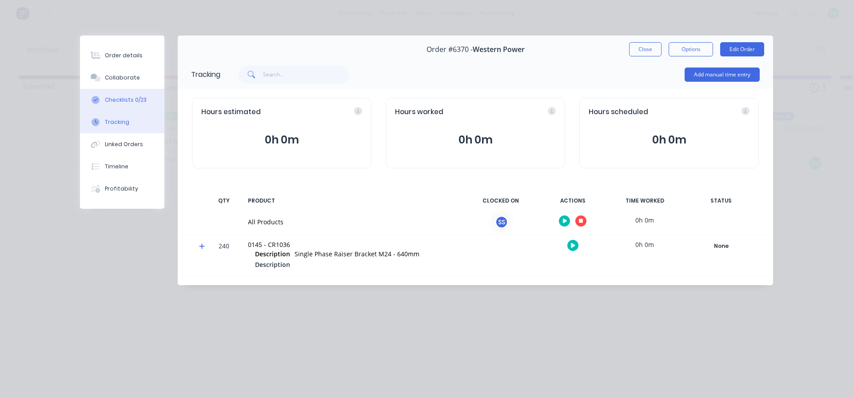
click at [132, 100] on div "Checklists 0/23" at bounding box center [126, 100] width 42 height 8
type textarea "x"
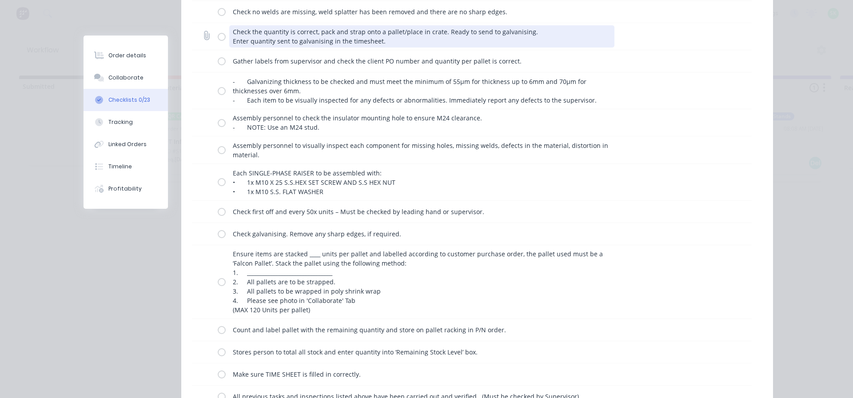
scroll to position [356, 0]
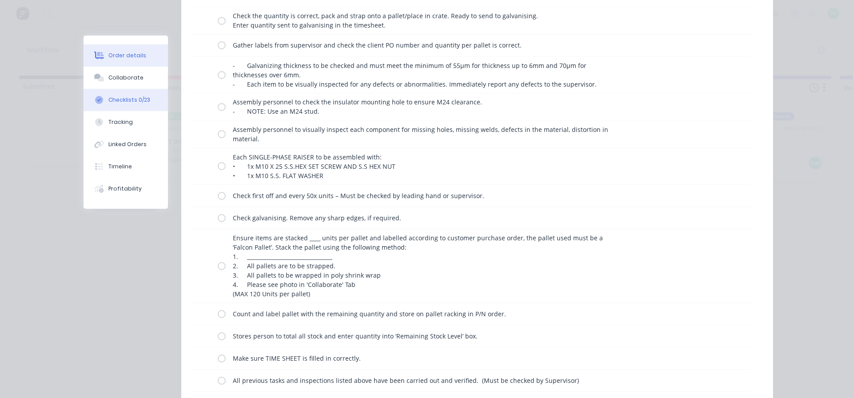
click at [120, 54] on div "Order details" at bounding box center [127, 56] width 38 height 8
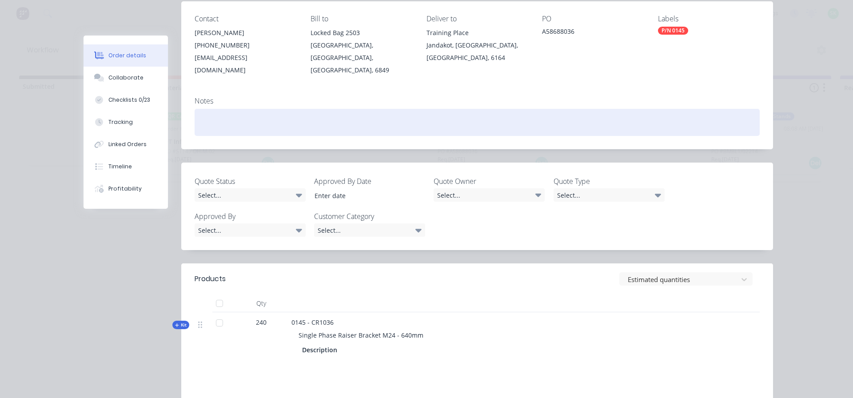
scroll to position [133, 0]
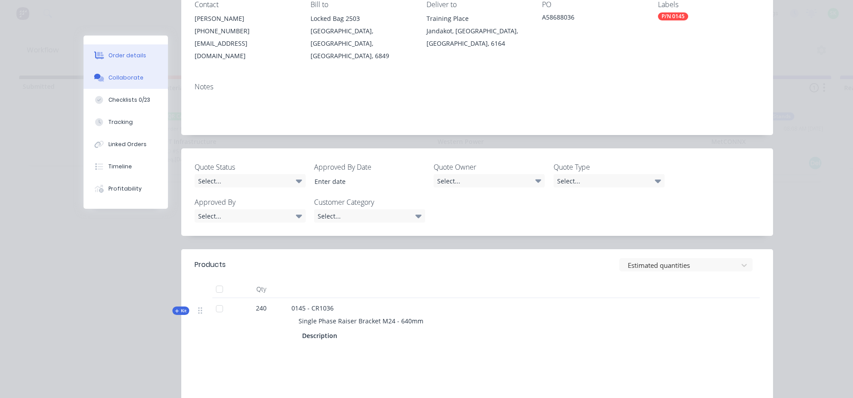
click at [121, 82] on button "Collaborate" at bounding box center [126, 78] width 84 height 22
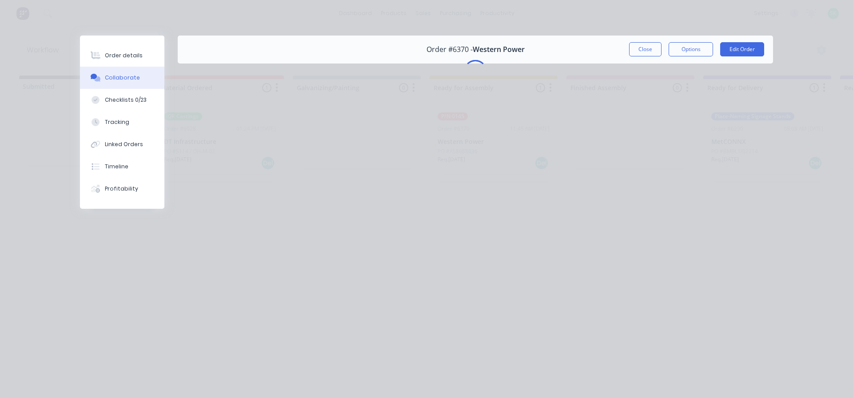
scroll to position [0, 0]
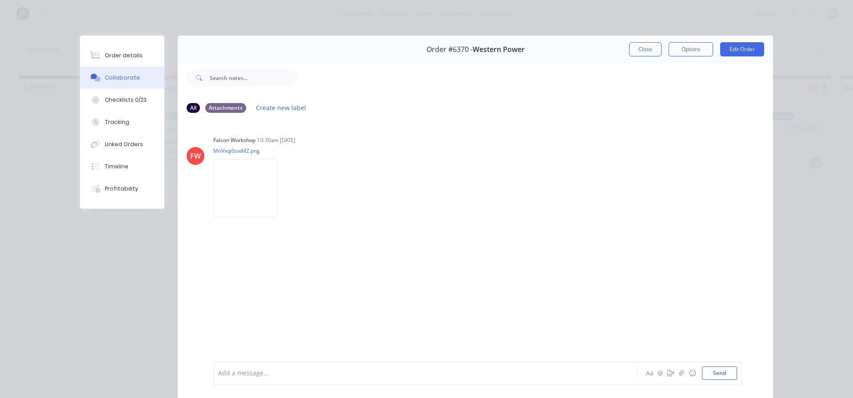
click at [255, 379] on div "Add a message..." at bounding box center [412, 373] width 389 height 13
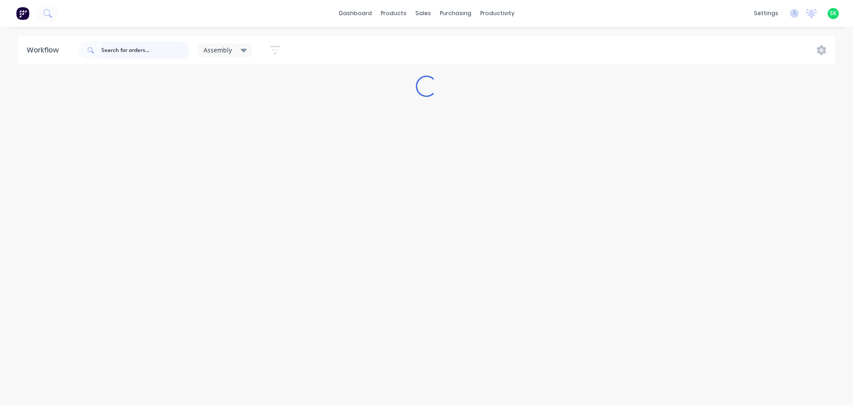
click at [128, 50] on input "text" at bounding box center [145, 50] width 88 height 18
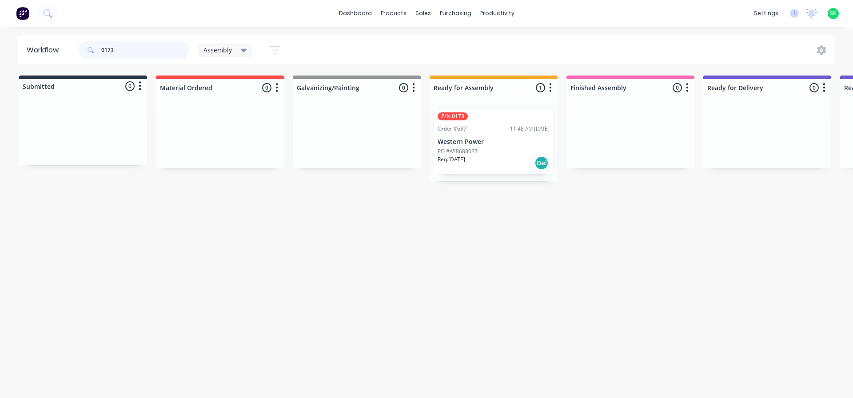
type input "0173"
click at [481, 146] on div "P/N 0173 Order #6371 11:48 AM 30/09/25 Western Power PO #A58688037 Req. 24/12/2…" at bounding box center [493, 141] width 119 height 65
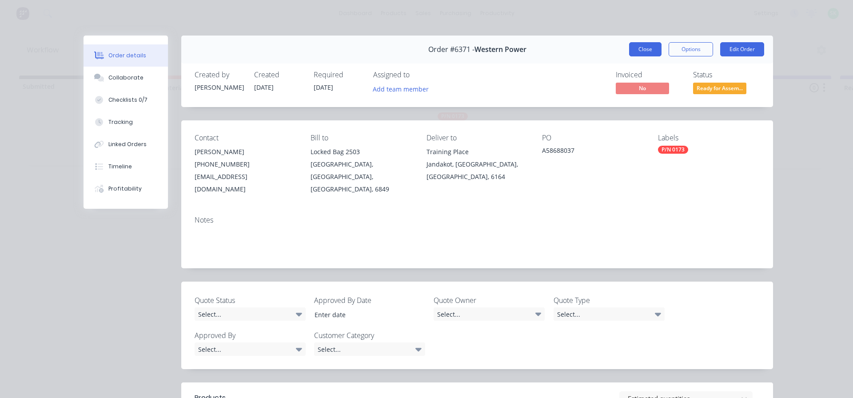
click at [644, 52] on button "Close" at bounding box center [645, 49] width 32 height 14
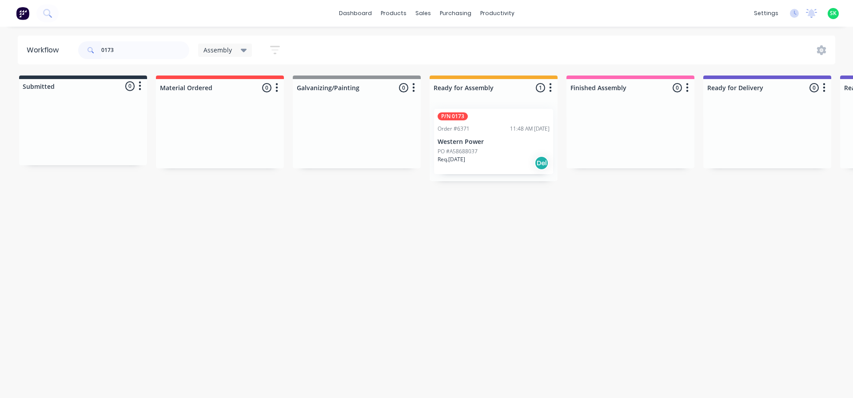
drag, startPoint x: 132, startPoint y: 51, endPoint x: 85, endPoint y: 51, distance: 46.2
click at [85, 51] on div "0173" at bounding box center [133, 50] width 111 height 18
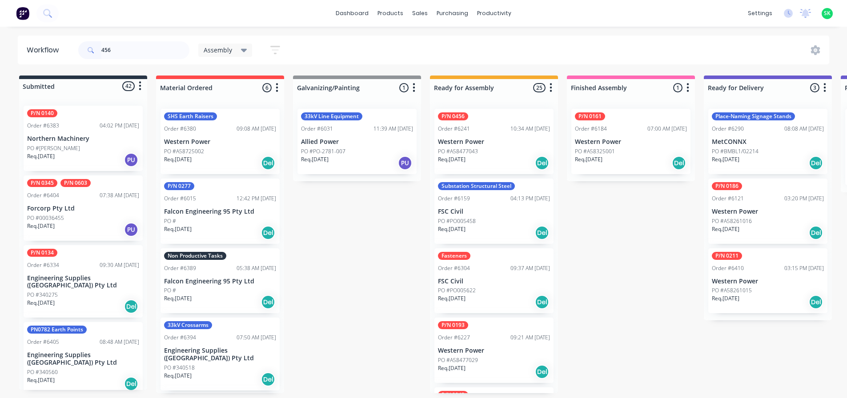
type input "456"
click at [467, 138] on p "Western Power" at bounding box center [494, 142] width 112 height 8
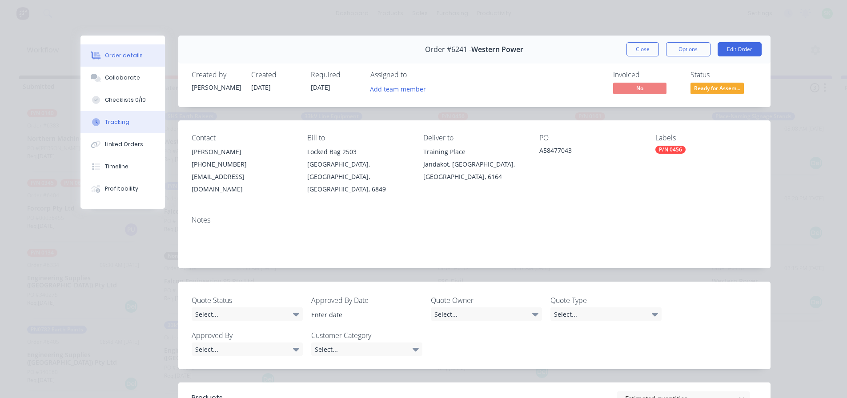
click at [135, 120] on button "Tracking" at bounding box center [122, 122] width 84 height 22
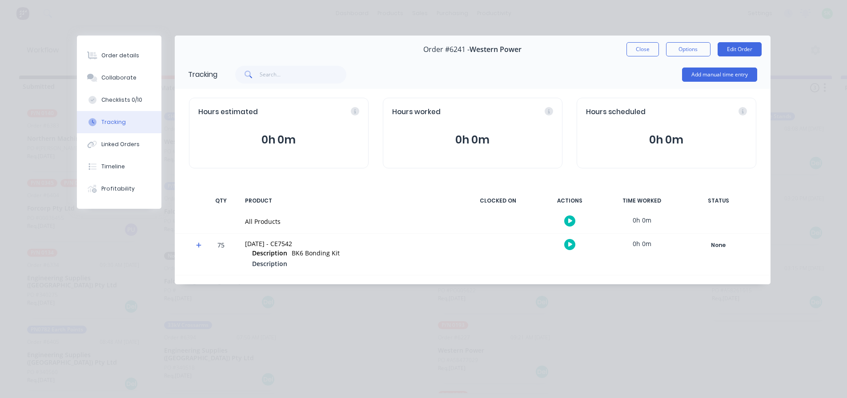
click at [567, 222] on button "button" at bounding box center [569, 221] width 11 height 11
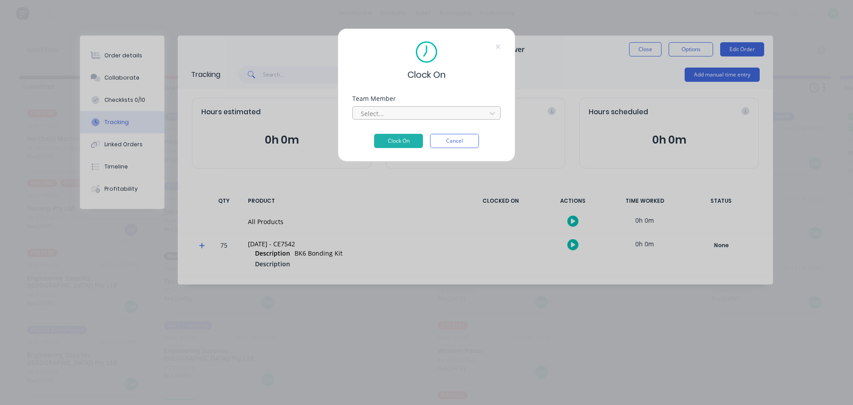
click at [463, 110] on div at bounding box center [421, 113] width 122 height 11
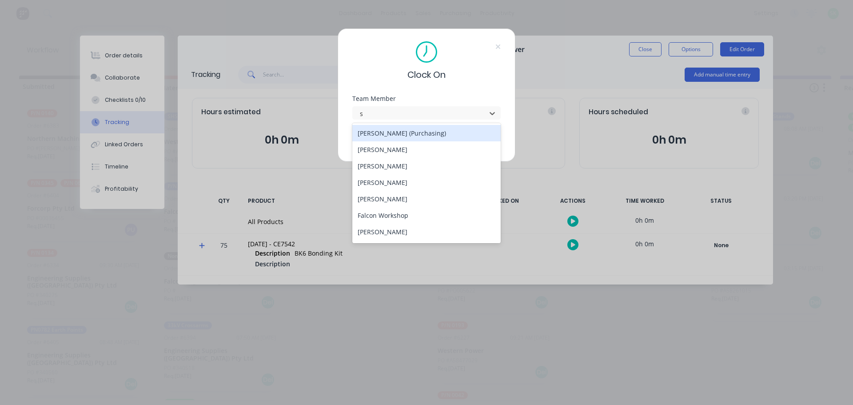
type input "st"
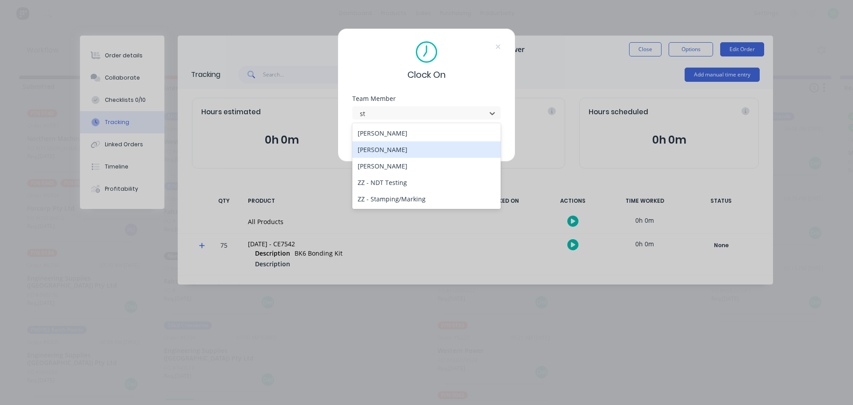
click at [400, 150] on div "[PERSON_NAME]" at bounding box center [426, 149] width 148 height 16
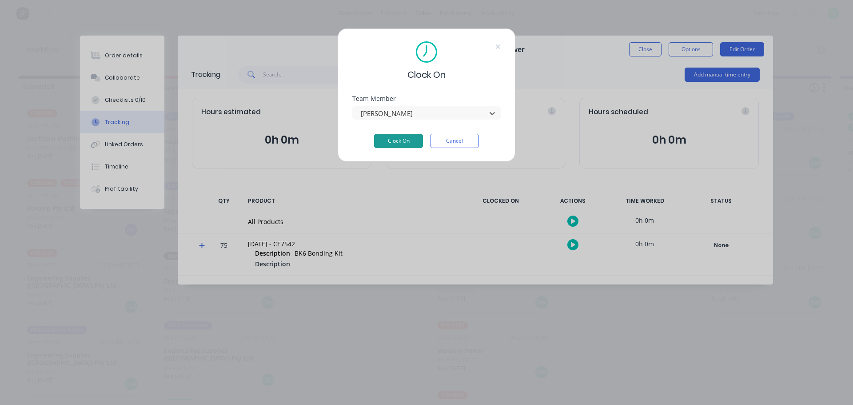
click at [399, 143] on button "Clock On" at bounding box center [398, 141] width 49 height 14
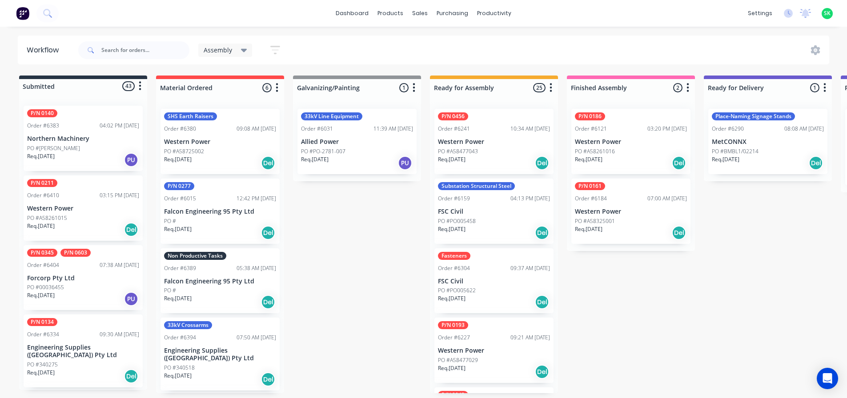
click at [232, 280] on p "Falcon Engineering 95 Pty Ltd" at bounding box center [220, 282] width 112 height 8
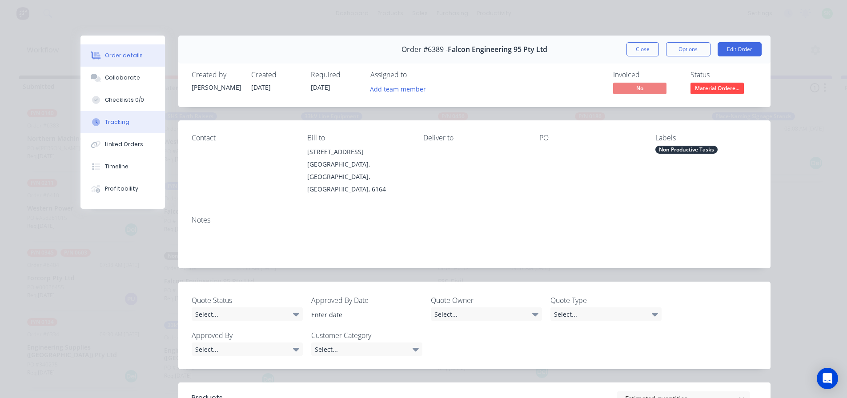
click at [121, 131] on button "Tracking" at bounding box center [122, 122] width 84 height 22
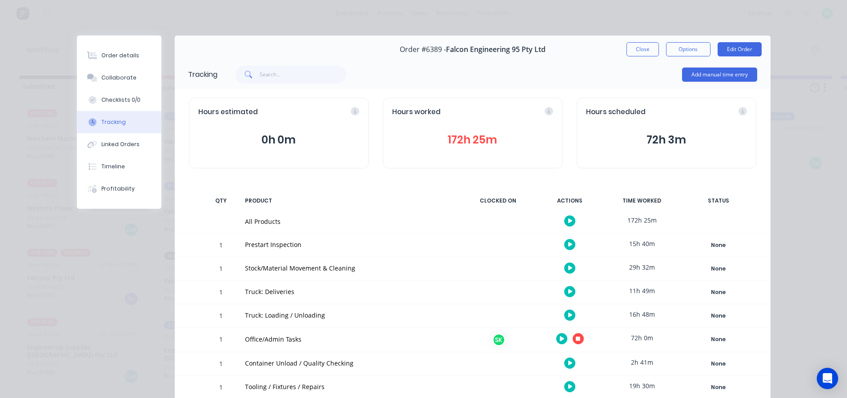
click at [576, 341] on icon "button" at bounding box center [578, 339] width 4 height 6
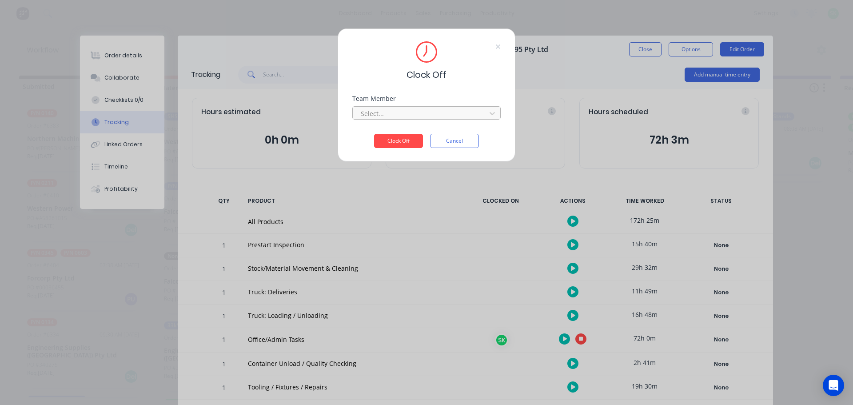
click at [438, 118] on div at bounding box center [421, 113] width 122 height 11
click at [402, 130] on div "[PERSON_NAME]" at bounding box center [426, 133] width 148 height 16
click at [392, 144] on button "Clock Off" at bounding box center [398, 141] width 49 height 14
